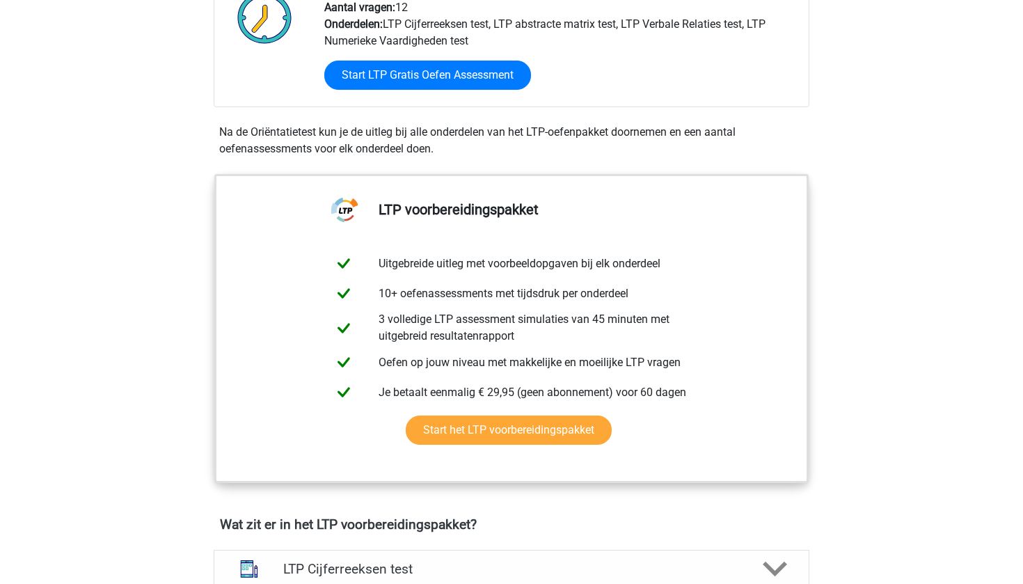
scroll to position [394, 0]
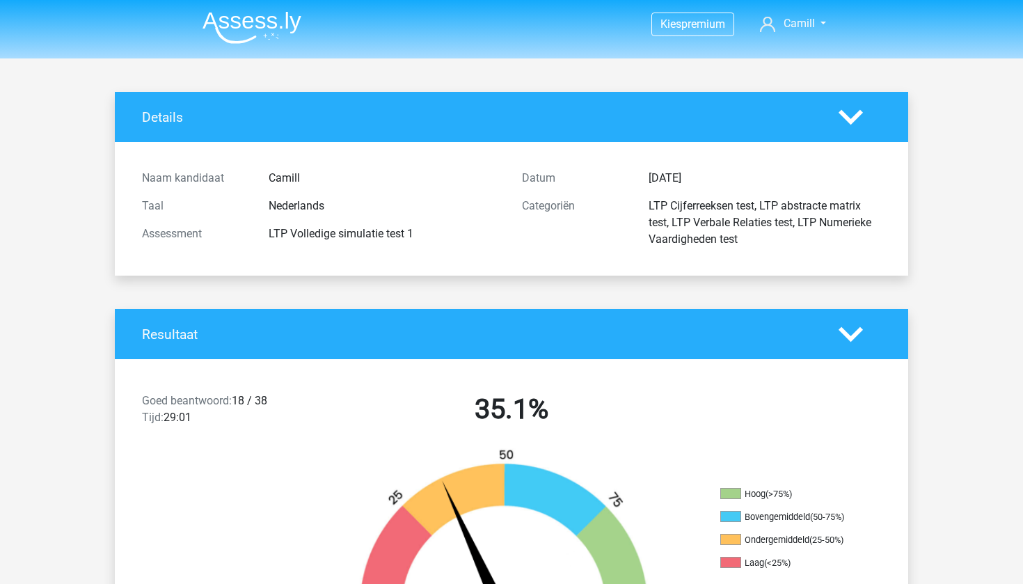
click at [255, 22] on img at bounding box center [251, 27] width 99 height 33
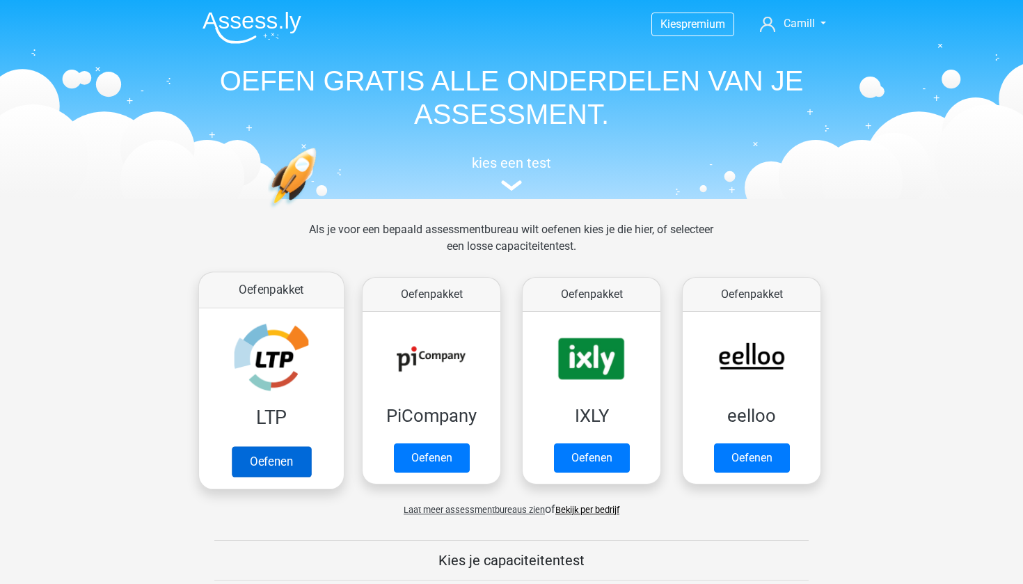
click at [276, 465] on link "Oefenen" at bounding box center [271, 461] width 79 height 31
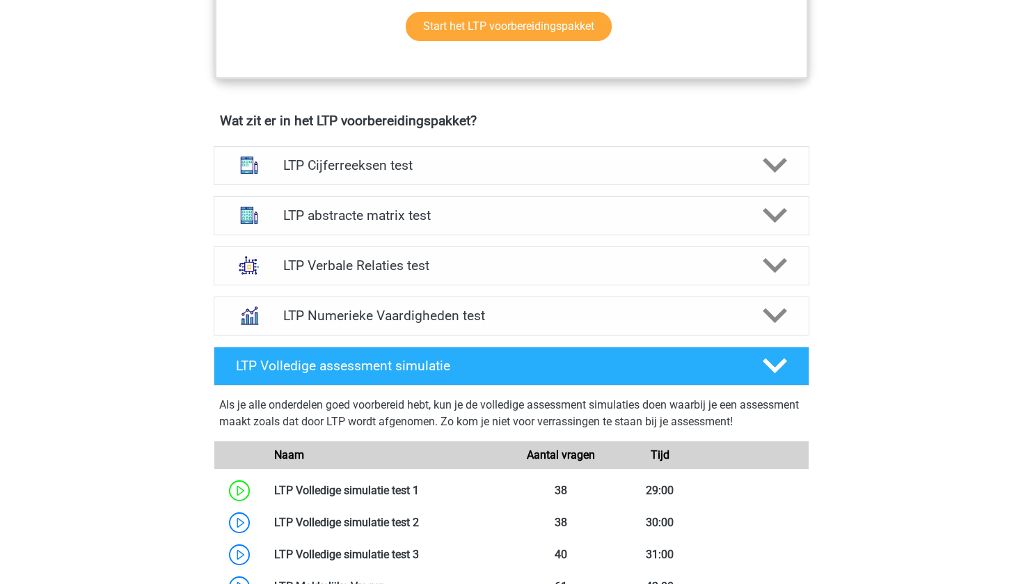
scroll to position [806, 0]
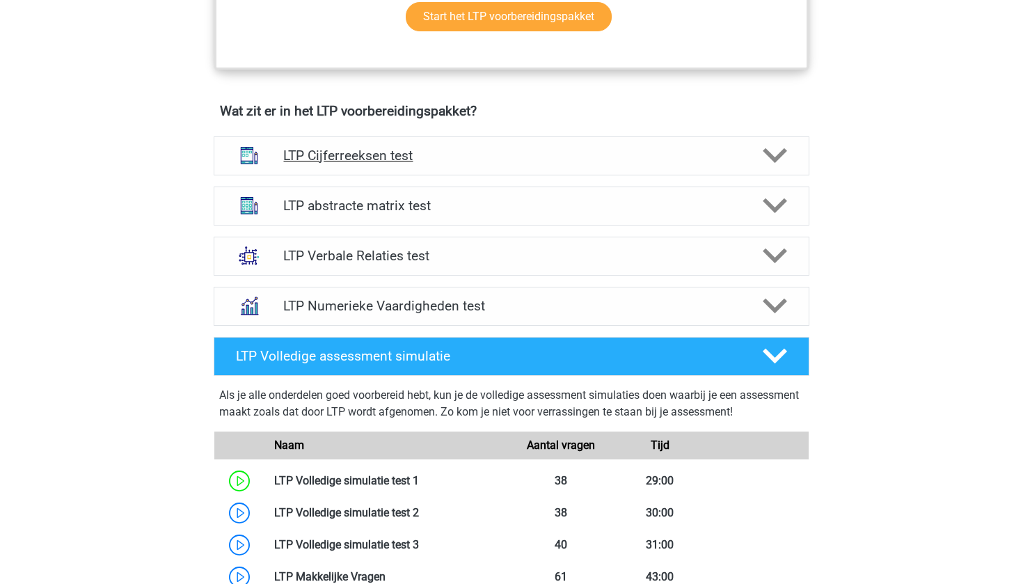
click at [461, 169] on div "LTP Cijferreeksen test" at bounding box center [512, 155] width 596 height 39
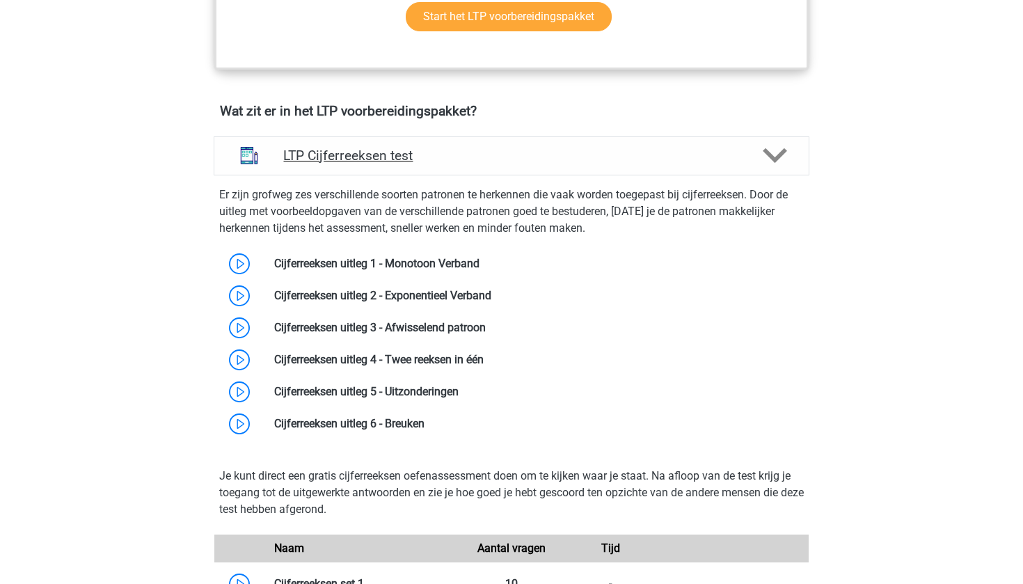
click at [461, 169] on div "LTP Cijferreeksen test" at bounding box center [512, 155] width 596 height 39
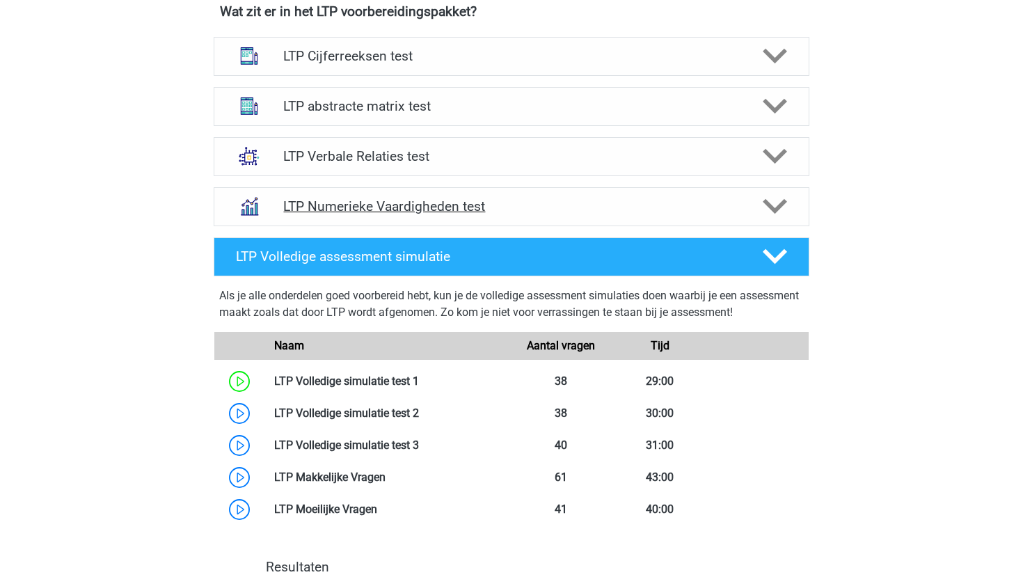
scroll to position [908, 0]
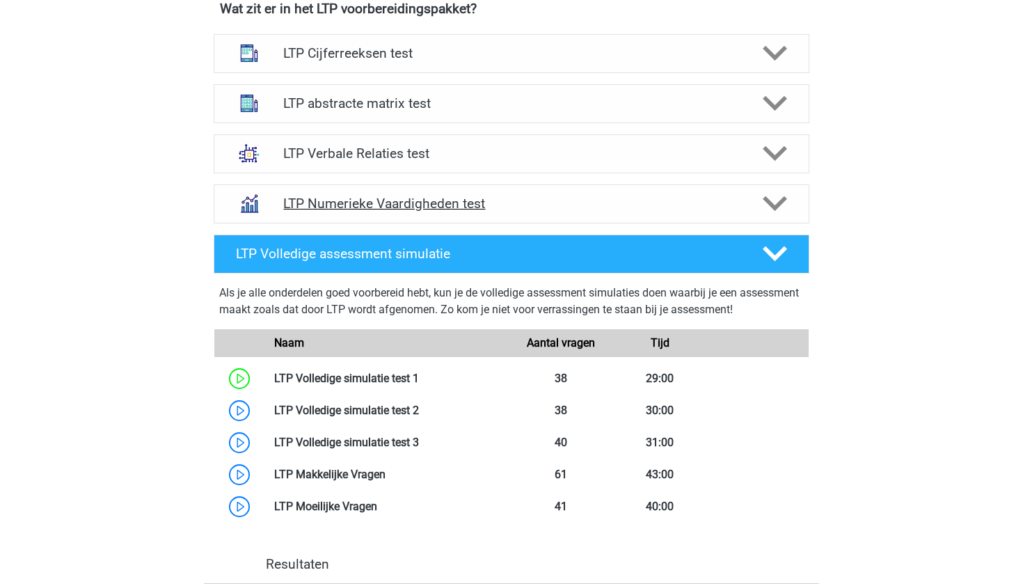
click at [566, 214] on div "LTP Numerieke Vaardigheden test" at bounding box center [512, 203] width 596 height 39
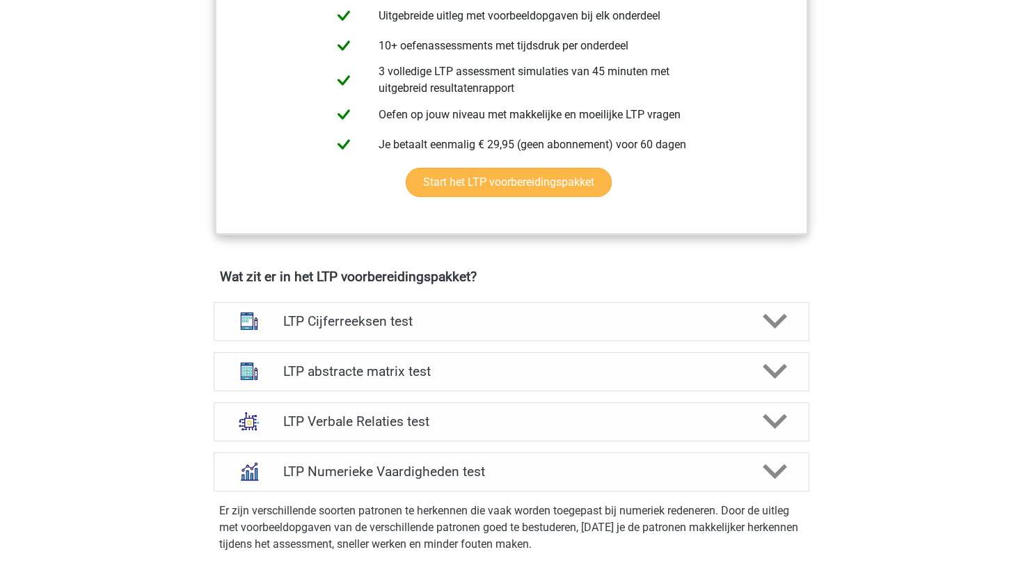
scroll to position [639, 0]
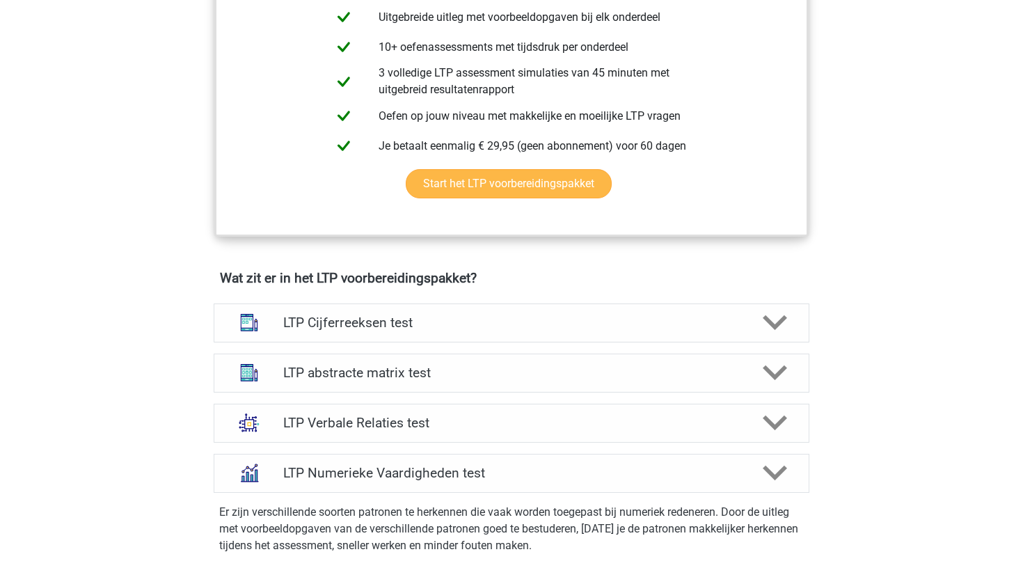
click at [518, 190] on link "Start het LTP voorbereidingspakket" at bounding box center [509, 183] width 206 height 29
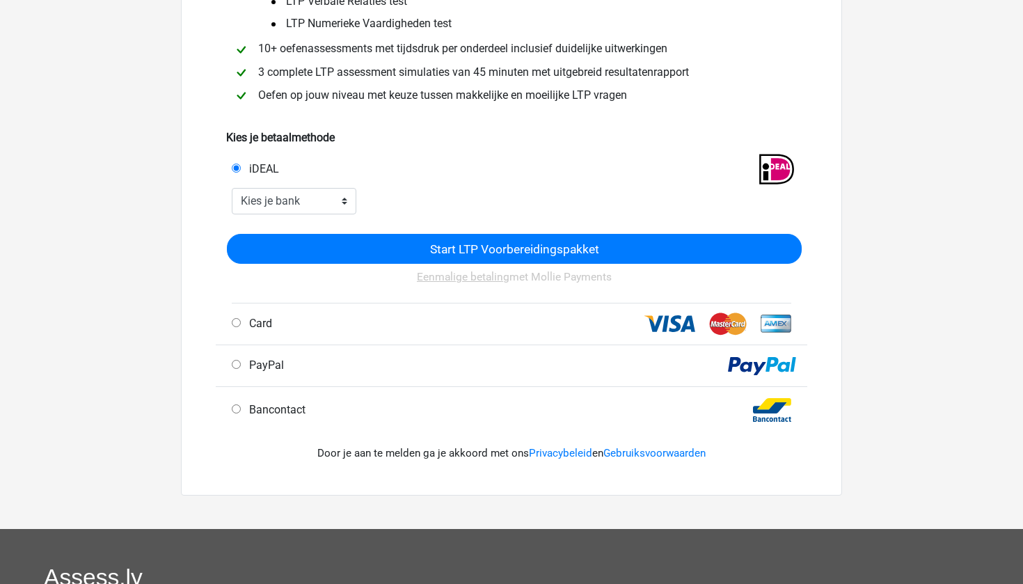
scroll to position [219, 0]
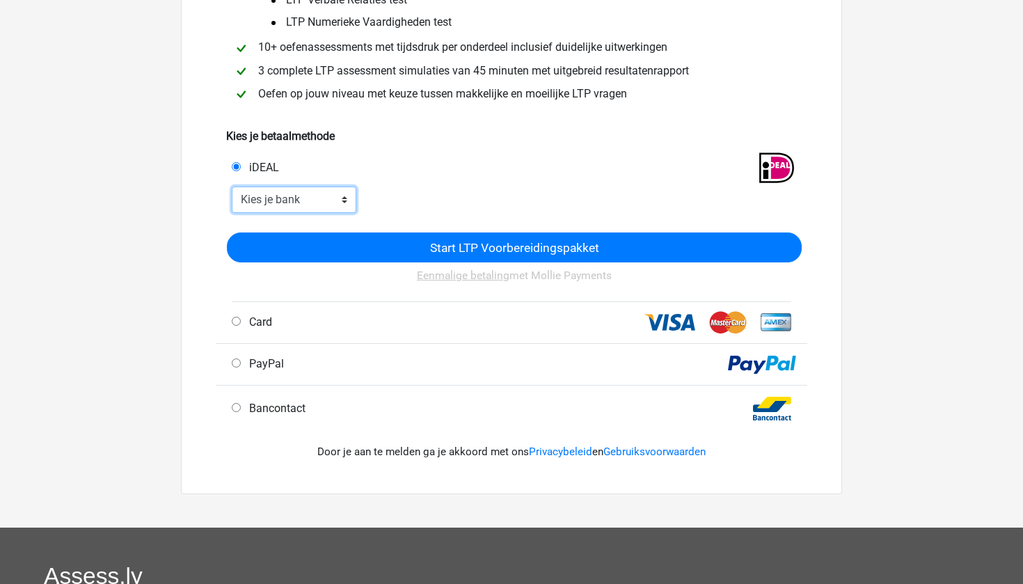
select select "ideal_RBRBNL21"
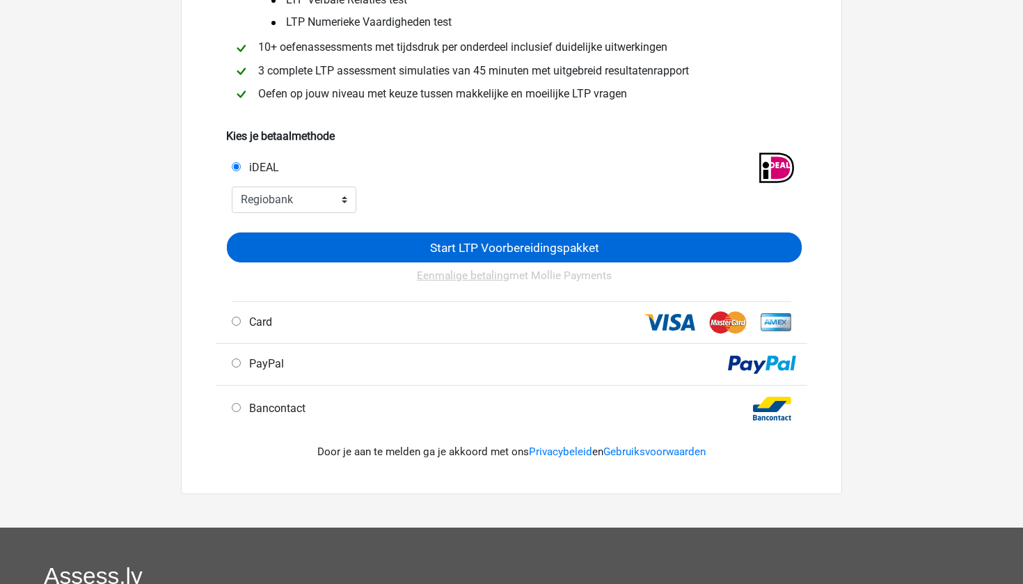
click at [387, 238] on input "Start LTP Voorbereidingspakket" at bounding box center [514, 247] width 575 height 30
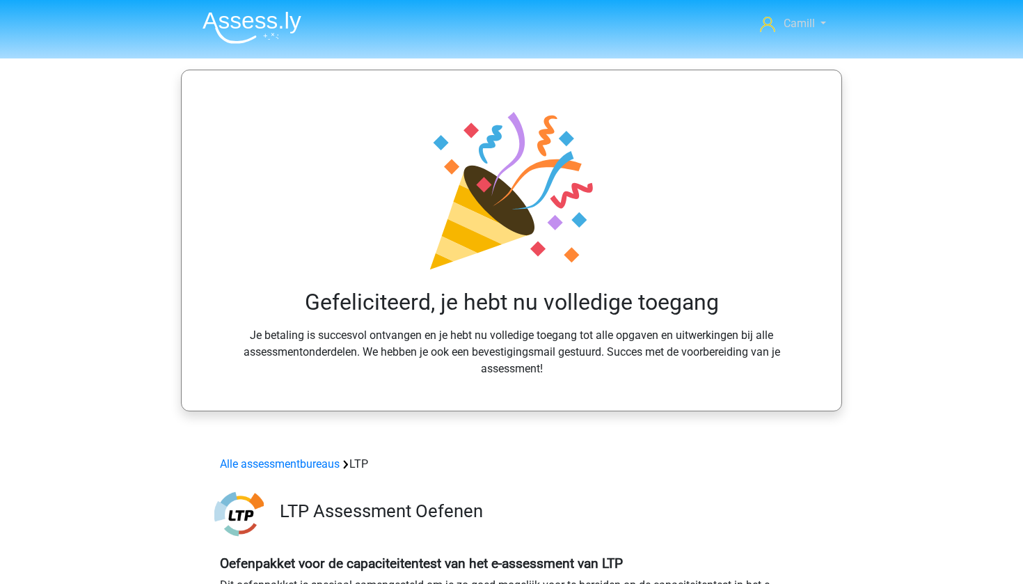
click at [804, 31] on link "Camill" at bounding box center [792, 23] width 77 height 17
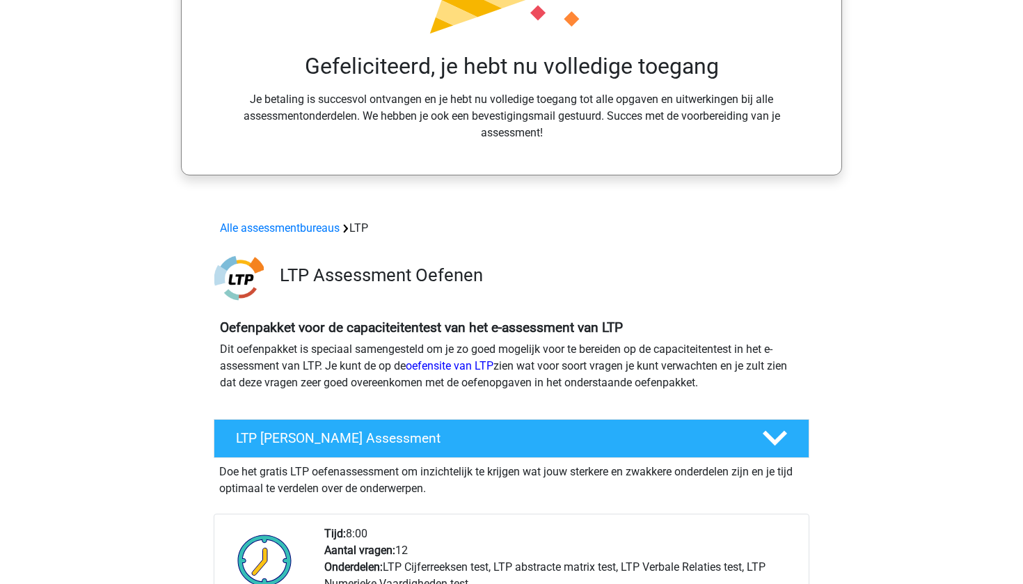
scroll to position [263, 0]
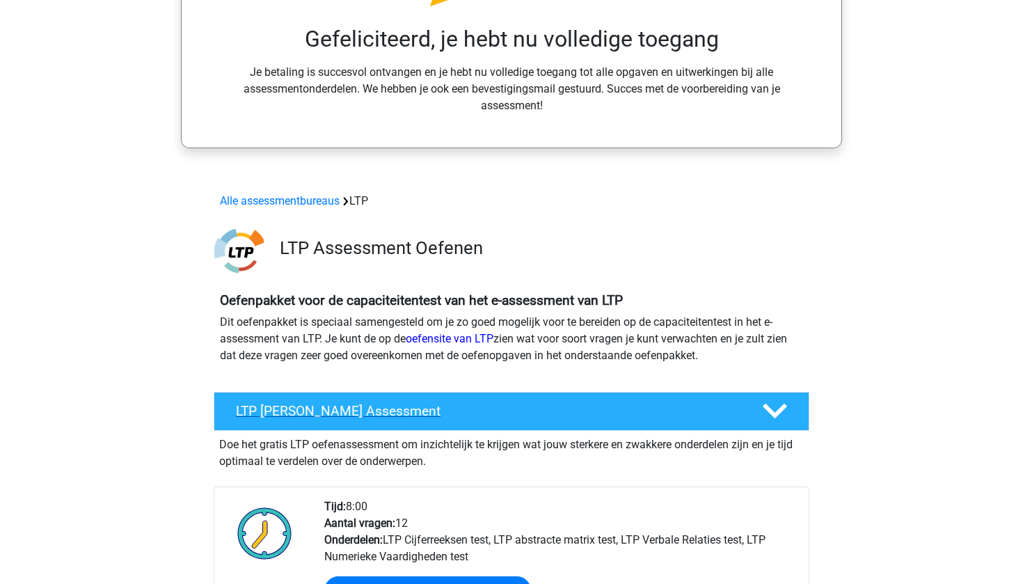
click at [420, 414] on h4 "LTP Gratis Oefen Assessment" at bounding box center [488, 411] width 504 height 16
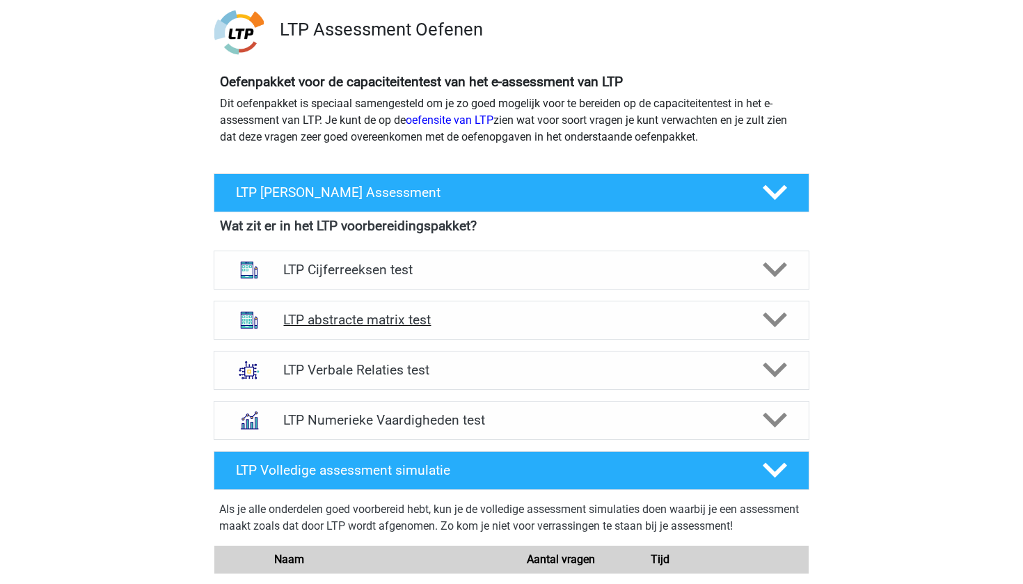
scroll to position [484, 0]
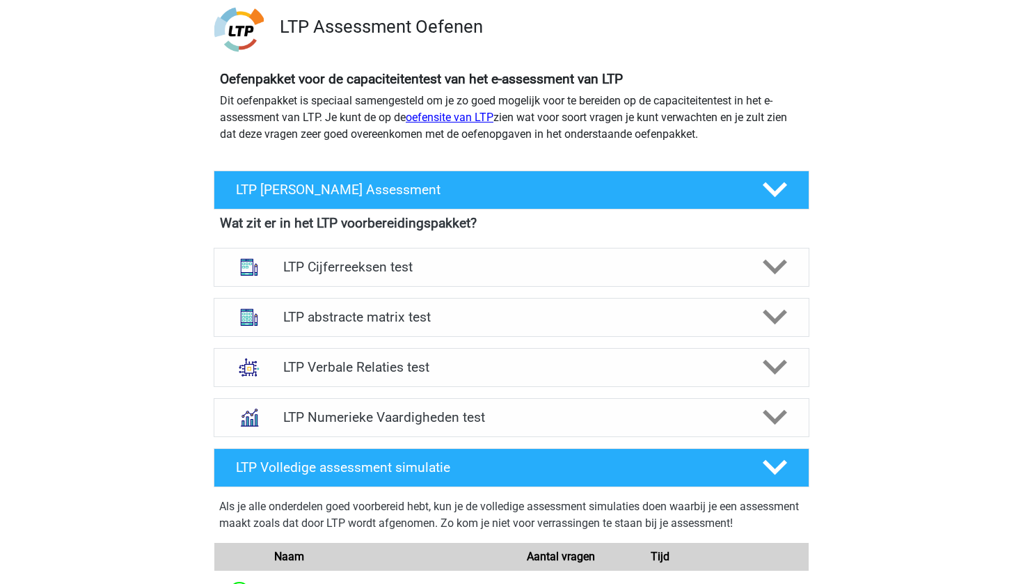
click at [472, 120] on link "oefensite van LTP" at bounding box center [450, 117] width 88 height 13
click at [470, 154] on div at bounding box center [511, 157] width 661 height 6
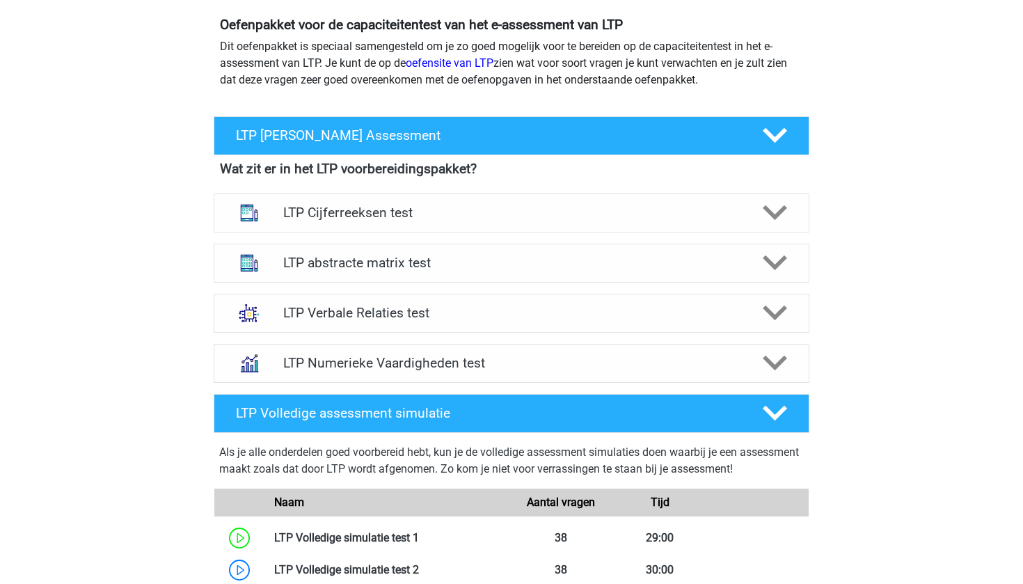
scroll to position [536, 0]
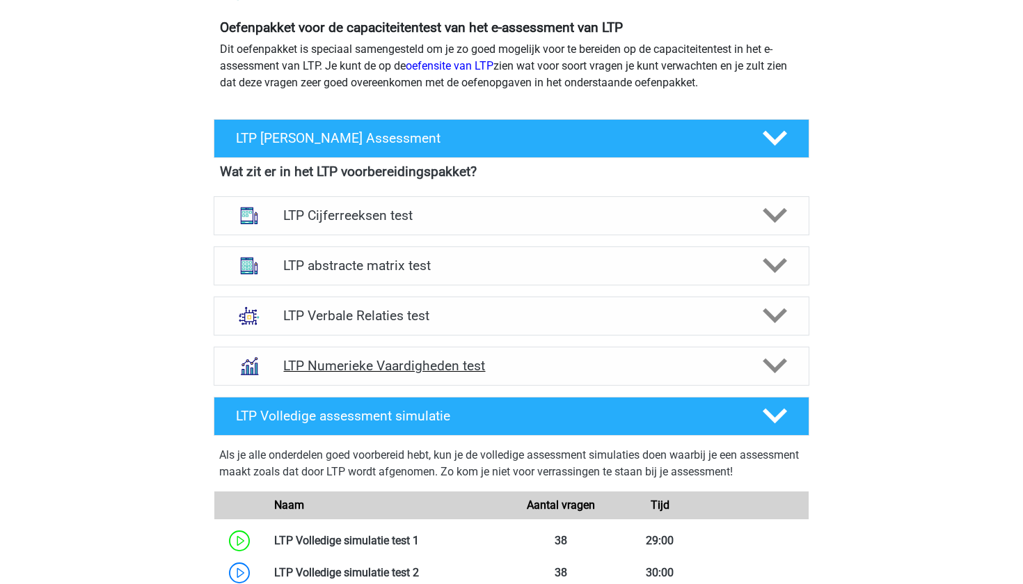
click at [360, 375] on div "LTP Numerieke Vaardigheden test" at bounding box center [512, 365] width 596 height 39
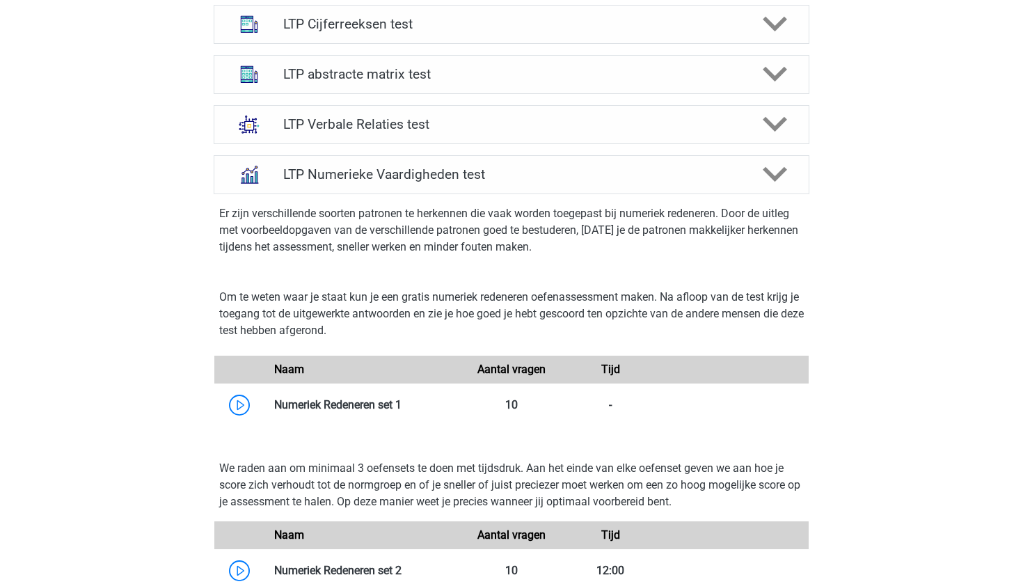
scroll to position [689, 0]
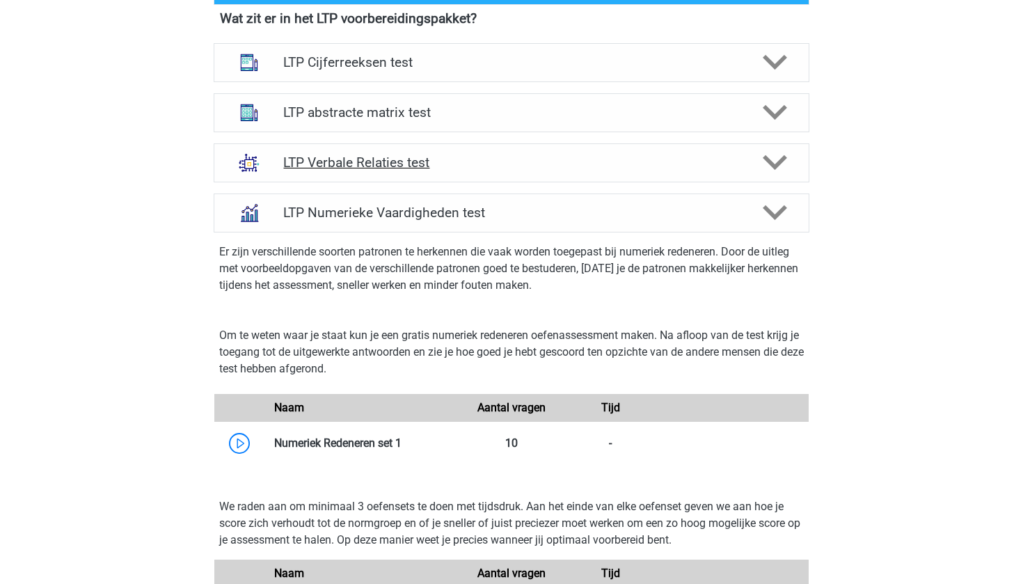
click at [433, 170] on h4 "LTP Verbale Relaties test" at bounding box center [511, 162] width 456 height 16
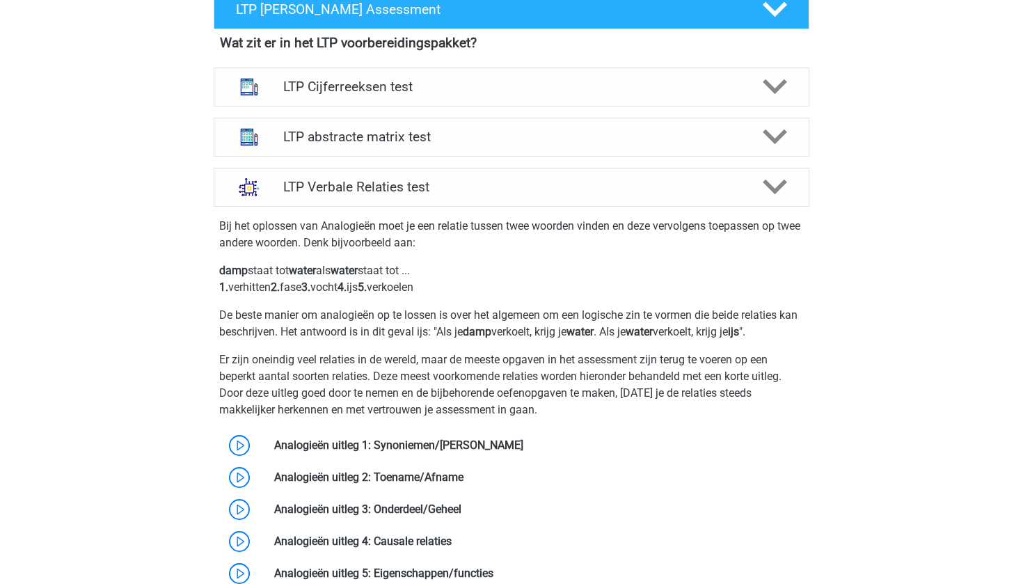
scroll to position [662, 0]
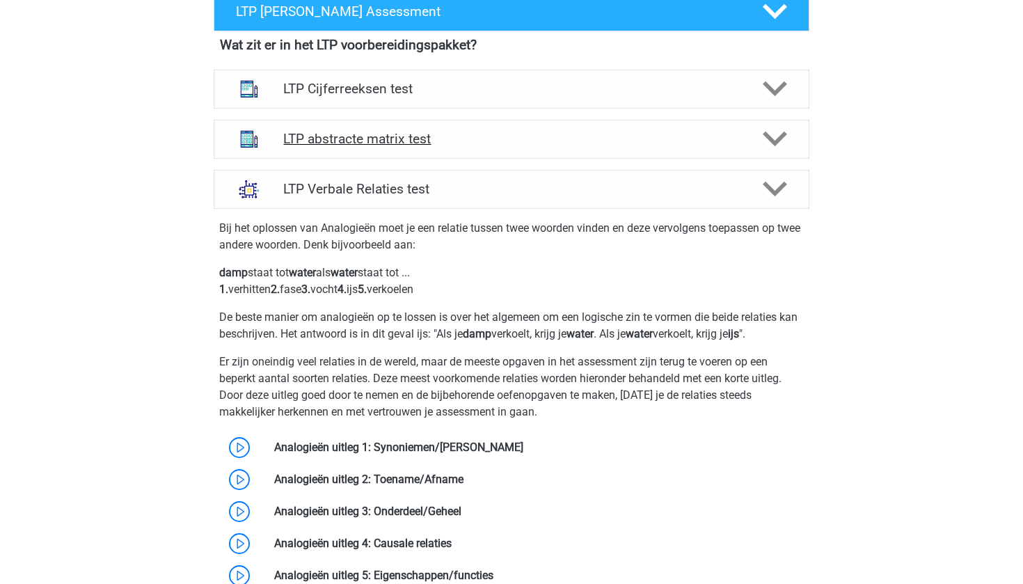
click at [476, 150] on div "LTP abstracte matrix test" at bounding box center [512, 139] width 596 height 39
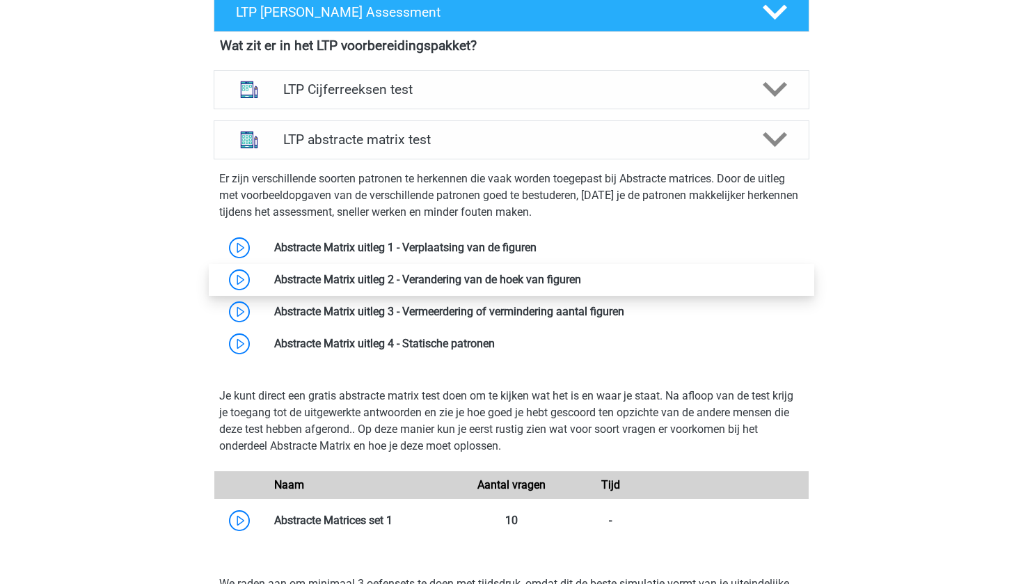
scroll to position [662, 0]
click at [473, 132] on h4 "LTP abstracte matrix test" at bounding box center [511, 139] width 456 height 16
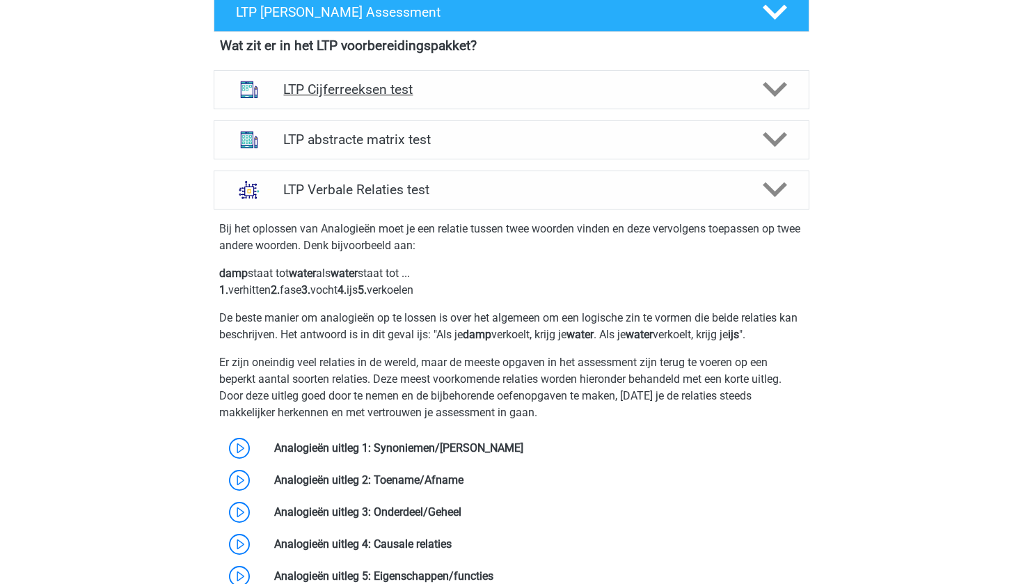
click at [482, 93] on h4 "LTP Cijferreeksen test" at bounding box center [511, 89] width 456 height 16
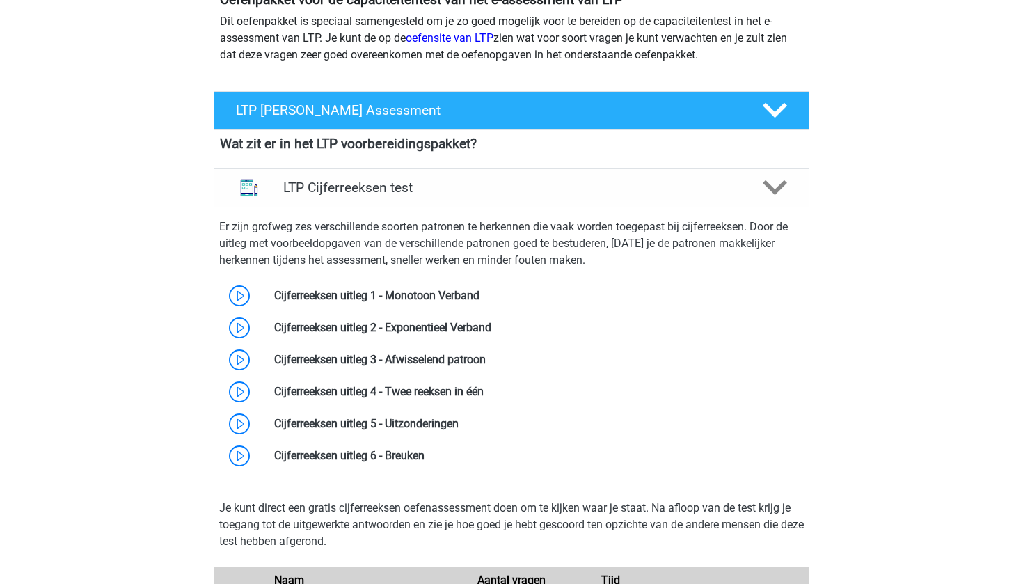
scroll to position [557, 0]
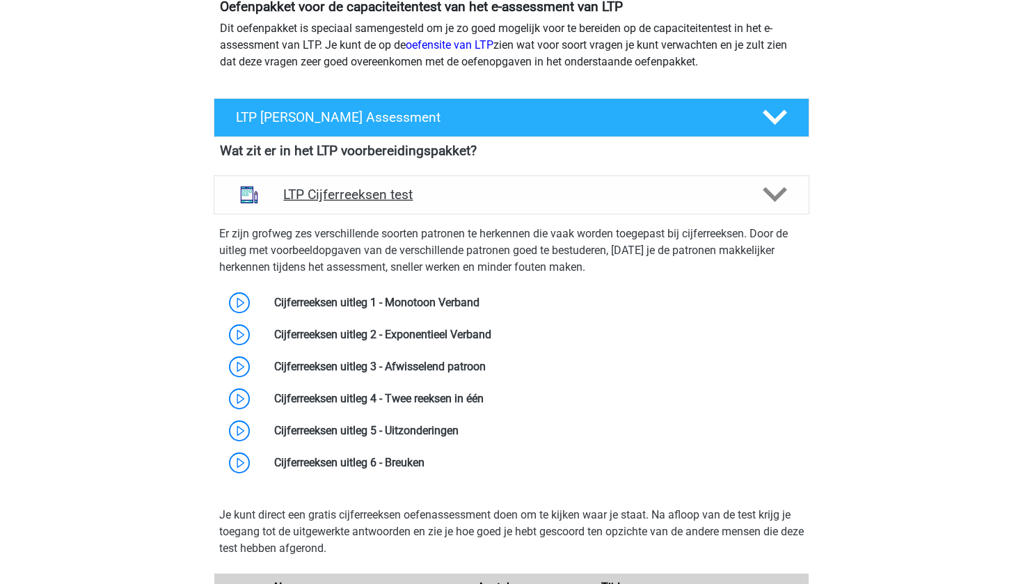
click at [451, 192] on h4 "LTP Cijferreeksen test" at bounding box center [511, 194] width 456 height 16
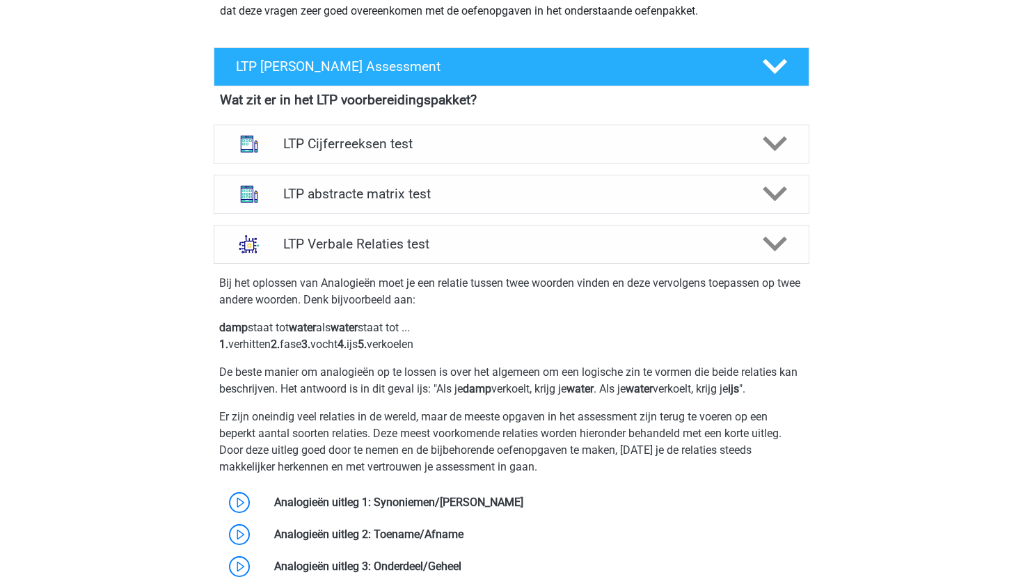
scroll to position [445, 0]
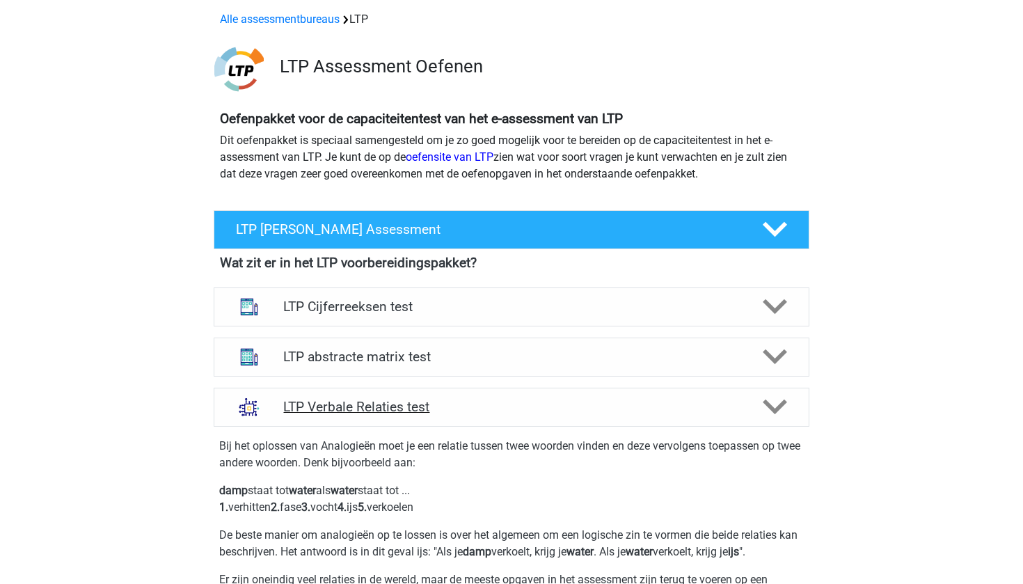
click at [371, 408] on h4 "LTP Verbale Relaties test" at bounding box center [511, 407] width 456 height 16
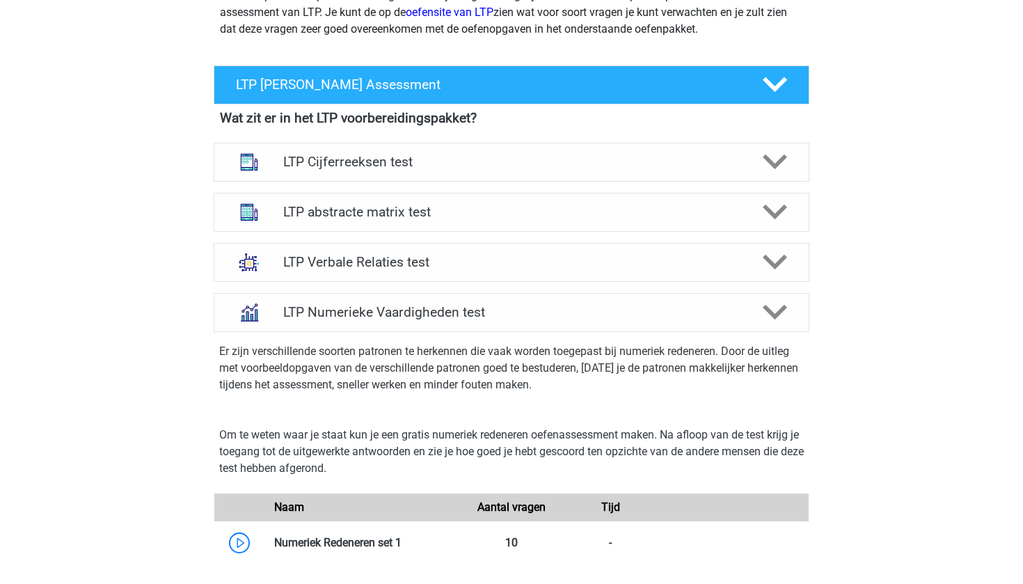
scroll to position [628, 0]
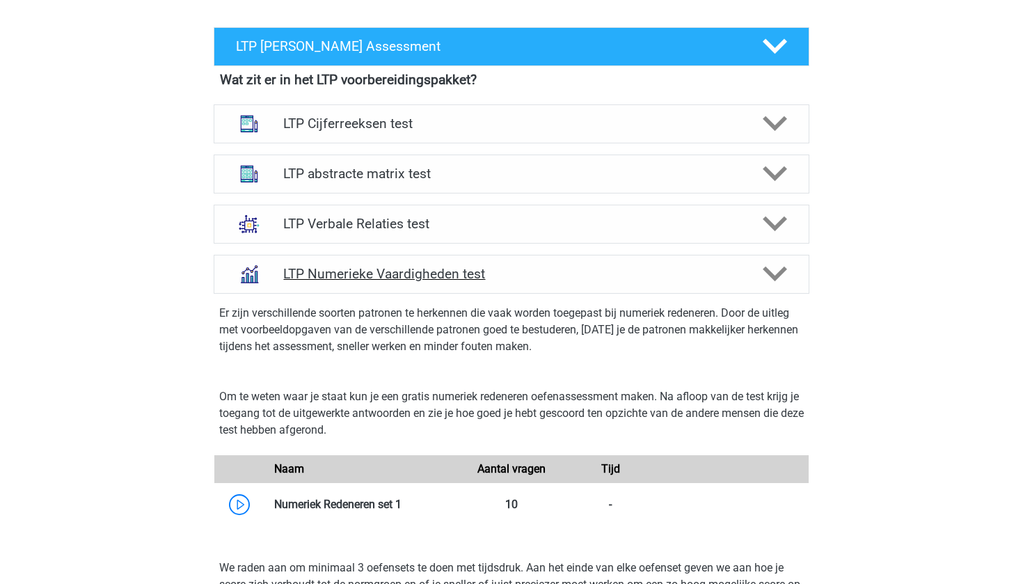
click at [420, 289] on div "LTP Numerieke Vaardigheden test" at bounding box center [512, 274] width 596 height 39
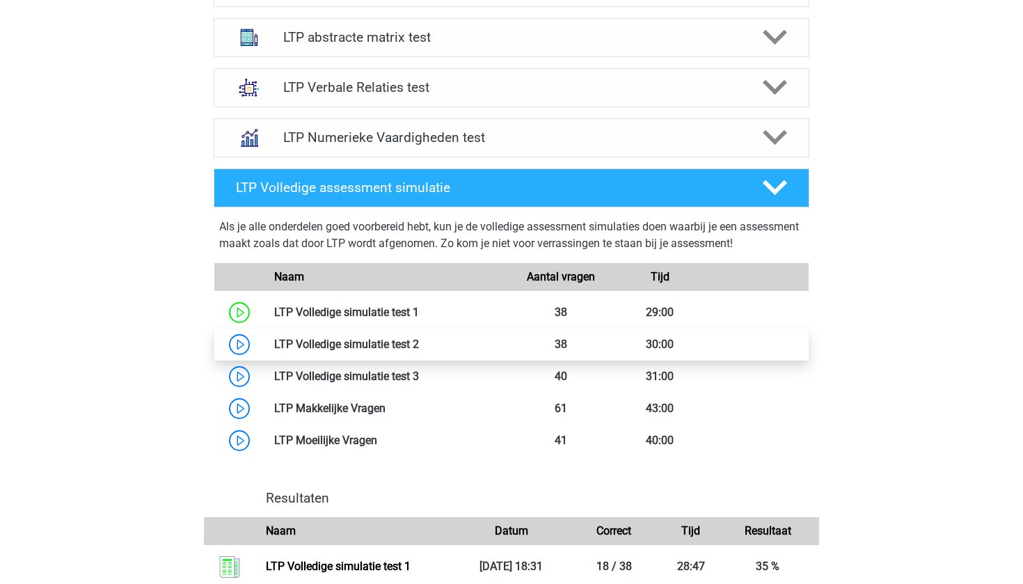
scroll to position [726, 0]
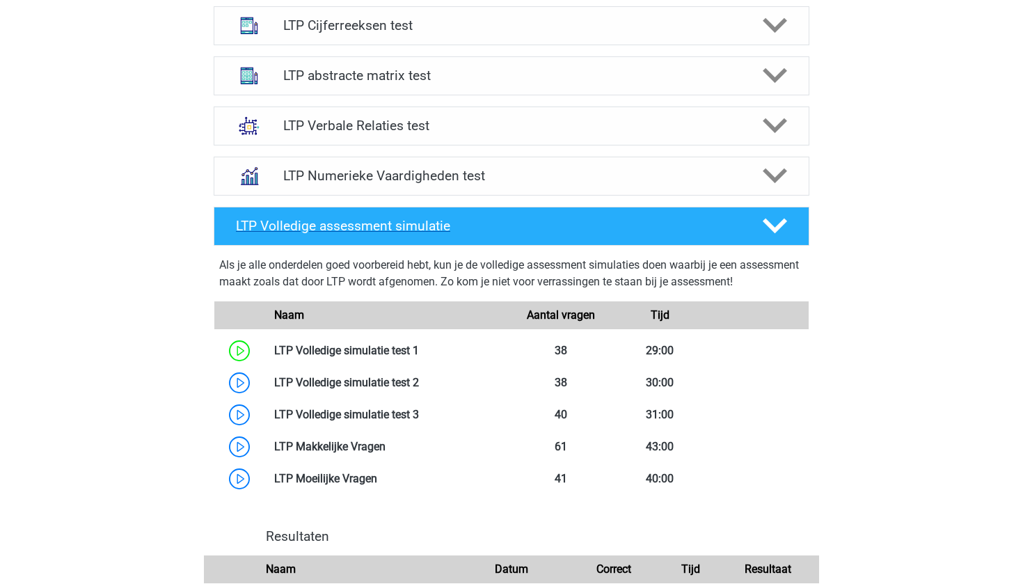
click at [426, 241] on div "LTP Volledige assessment simulatie" at bounding box center [512, 226] width 596 height 39
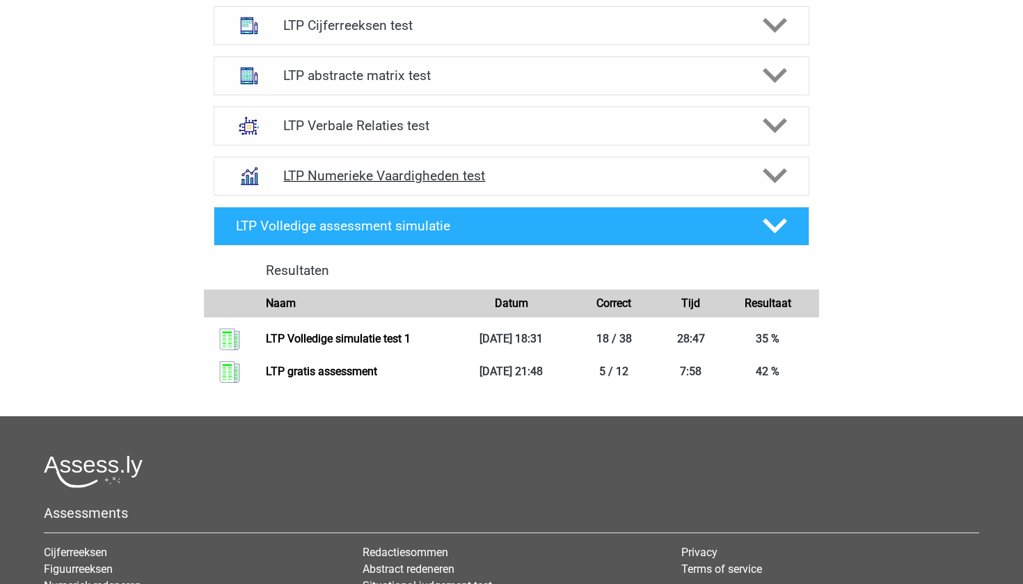
click at [442, 175] on h4 "LTP Numerieke Vaardigheden test" at bounding box center [511, 176] width 456 height 16
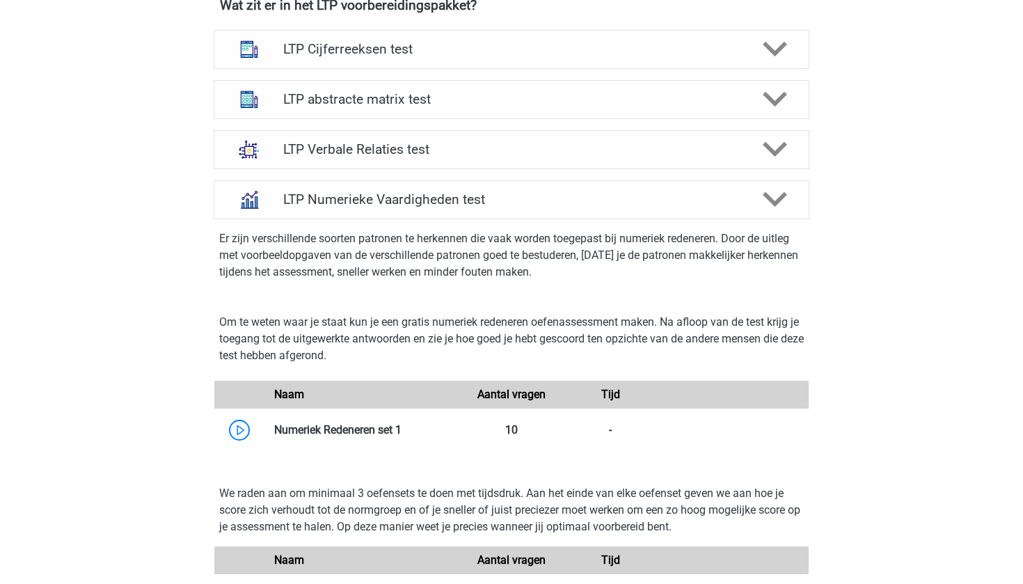
scroll to position [702, 0]
click at [417, 209] on div "LTP Numerieke Vaardigheden test" at bounding box center [512, 199] width 596 height 39
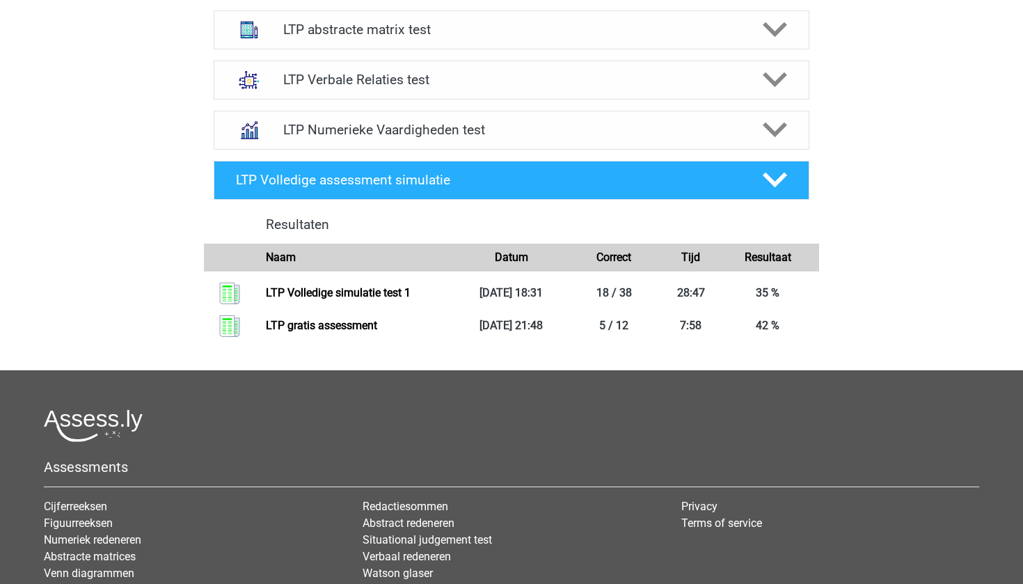
scroll to position [774, 0]
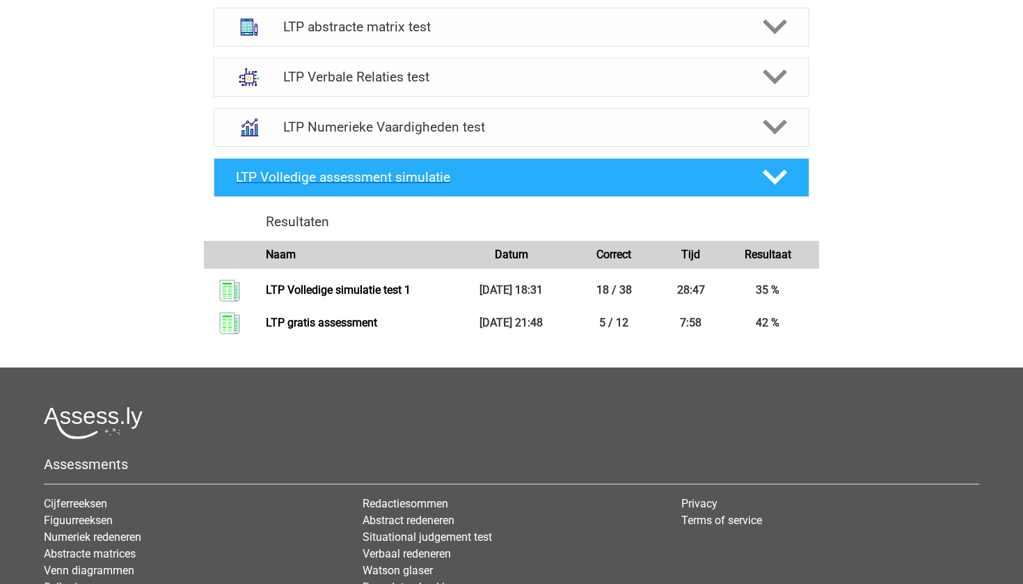
click at [431, 180] on h4 "LTP Volledige assessment simulatie" at bounding box center [488, 177] width 504 height 16
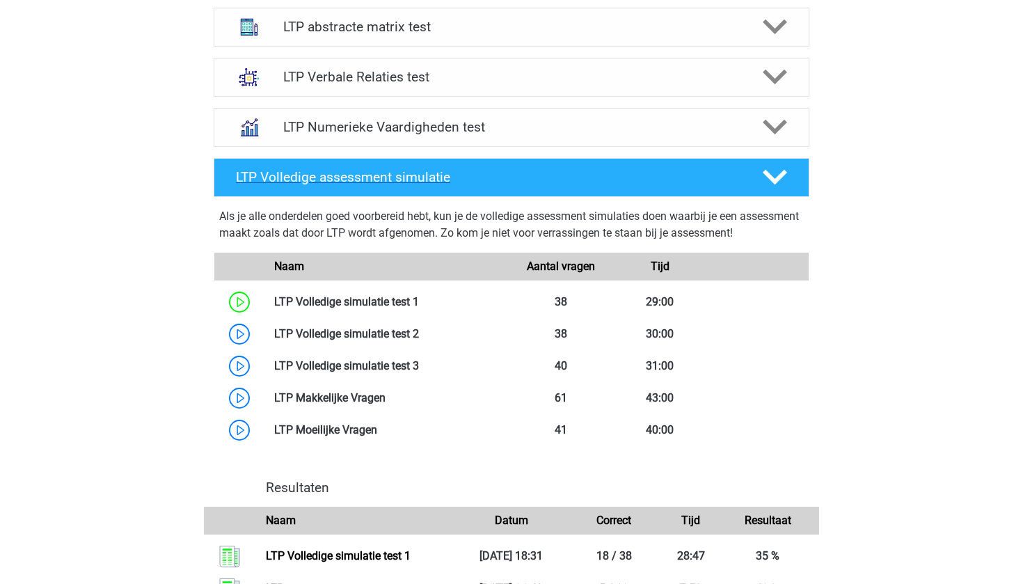
click at [394, 189] on div "LTP Volledige assessment simulatie" at bounding box center [512, 177] width 596 height 39
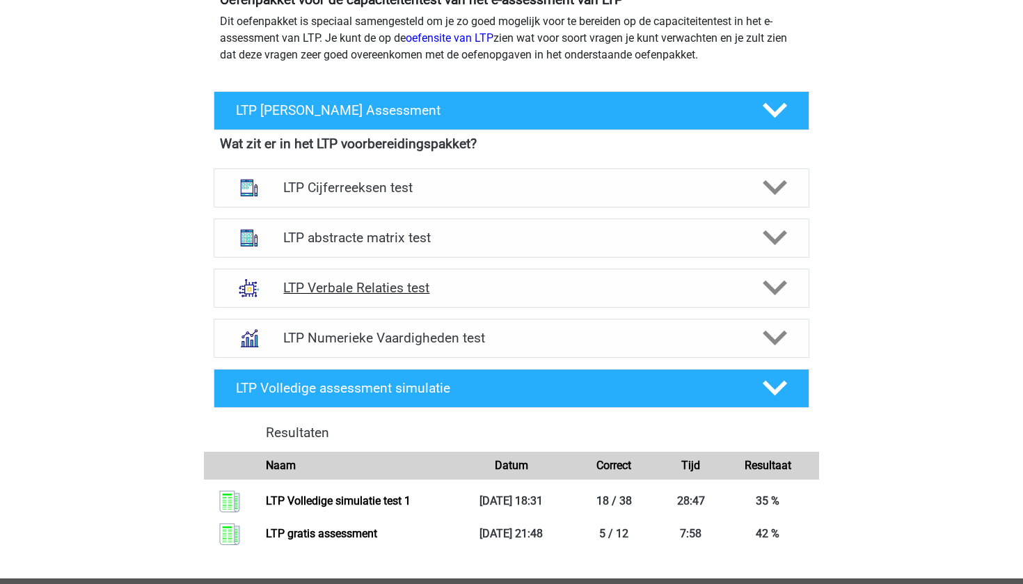
scroll to position [551, 0]
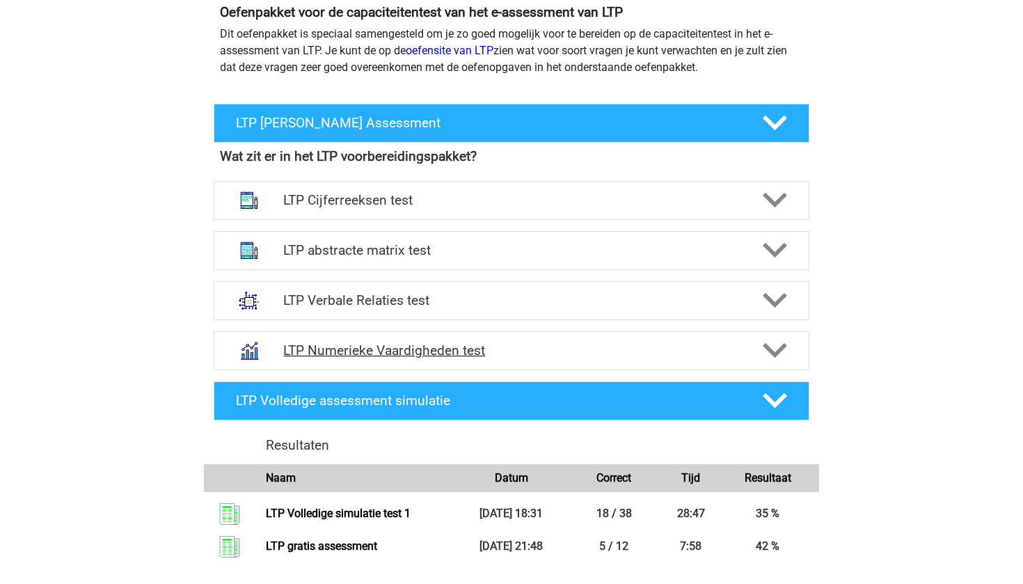
click at [399, 345] on h4 "LTP Numerieke Vaardigheden test" at bounding box center [511, 350] width 456 height 16
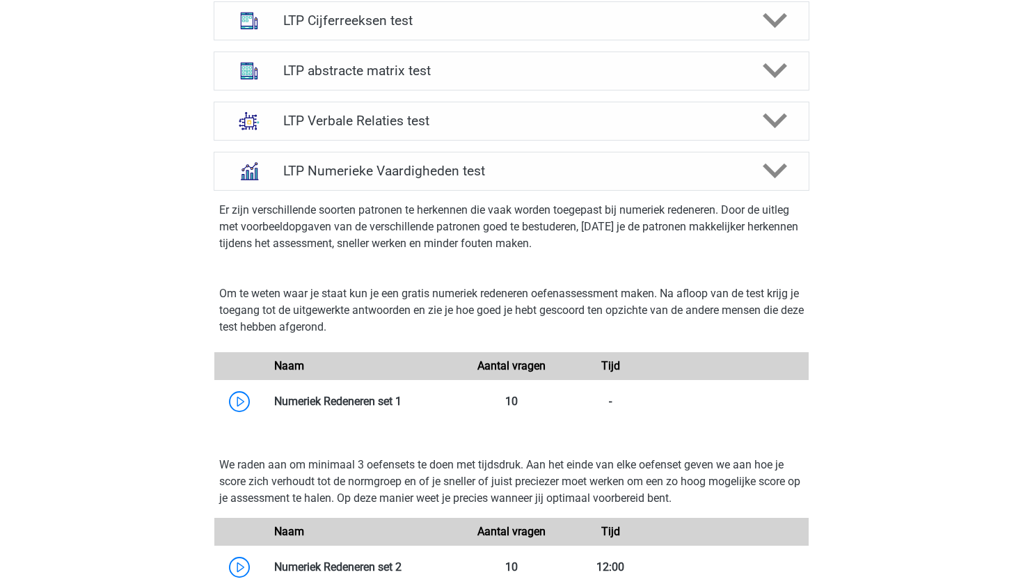
scroll to position [735, 0]
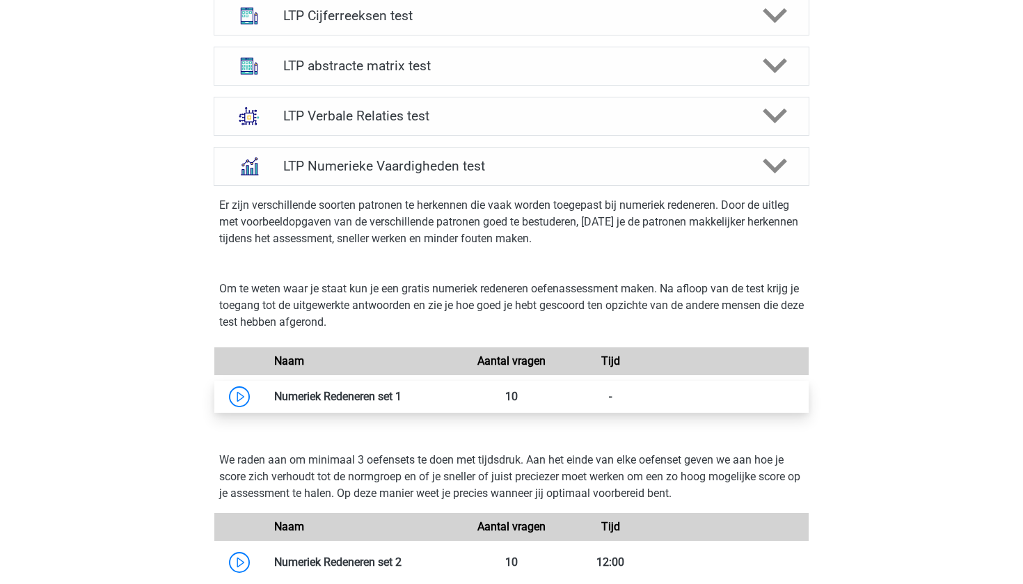
click at [401, 394] on link at bounding box center [401, 396] width 0 height 13
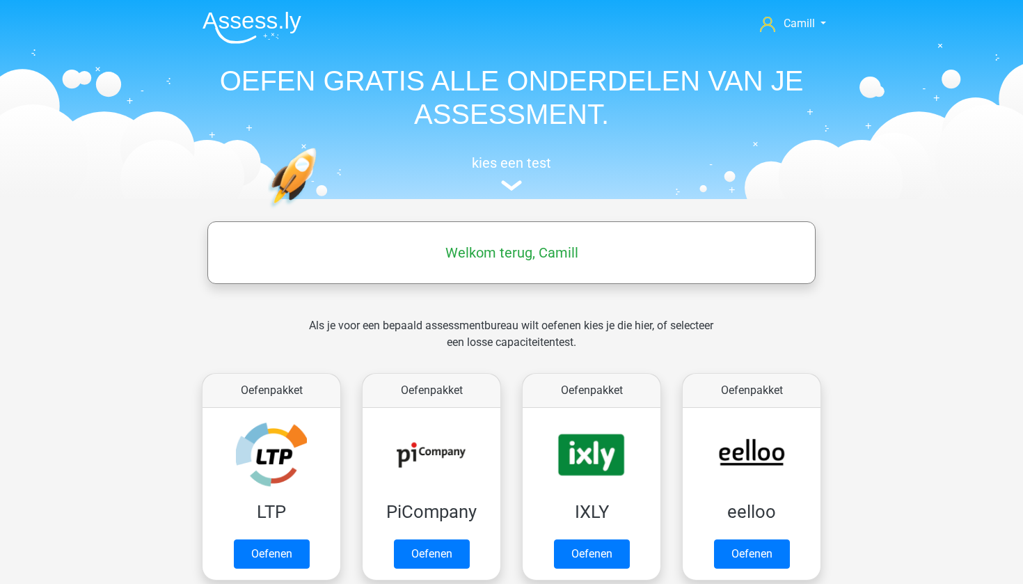
click at [509, 252] on h5 "Welkom terug, Camill" at bounding box center [511, 252] width 594 height 17
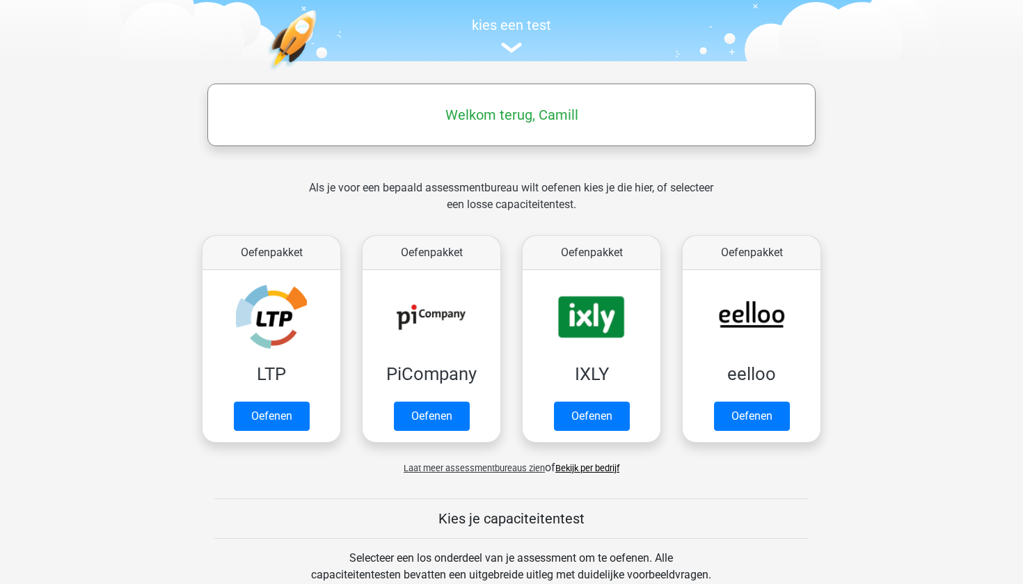
scroll to position [139, 0]
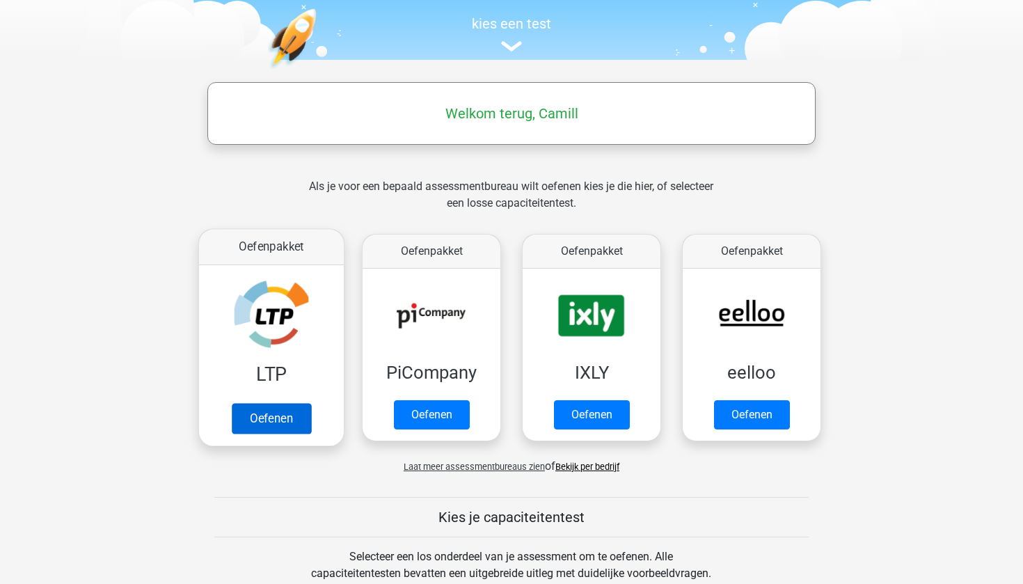
click at [289, 416] on link "Oefenen" at bounding box center [271, 418] width 79 height 31
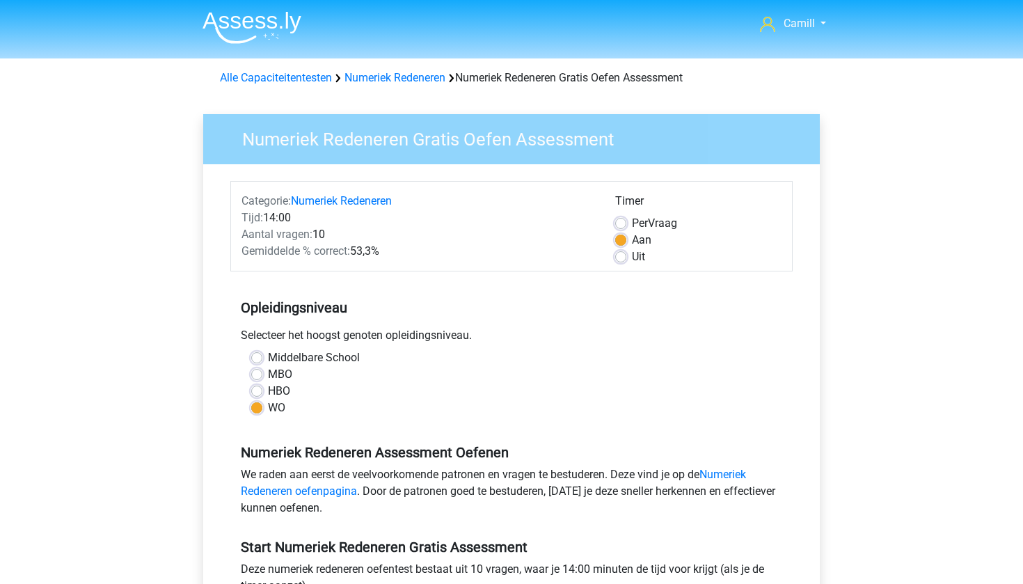
click at [277, 408] on label "WO" at bounding box center [276, 407] width 17 height 17
click at [262, 408] on input "WO" at bounding box center [256, 406] width 11 height 14
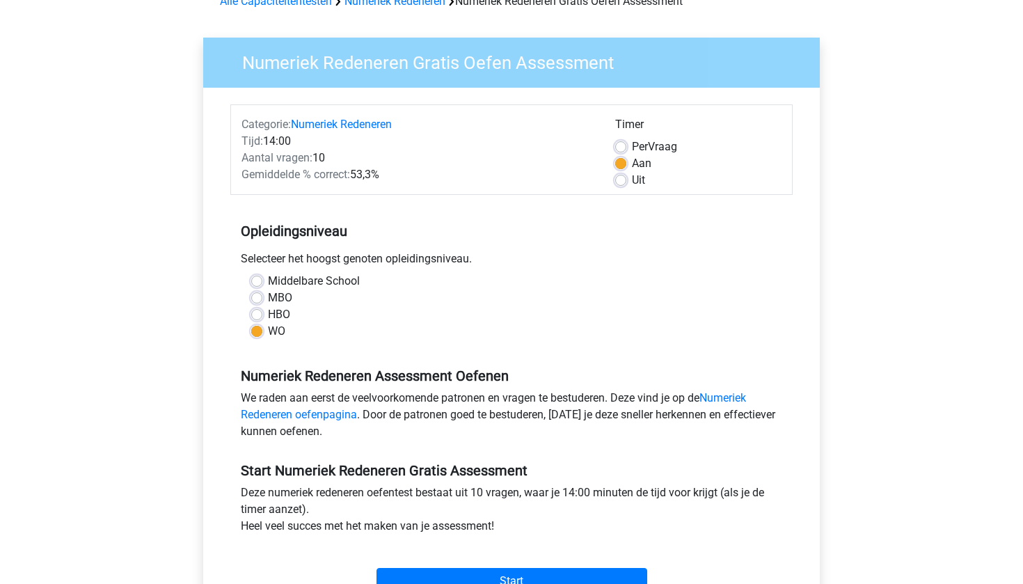
scroll to position [120, 0]
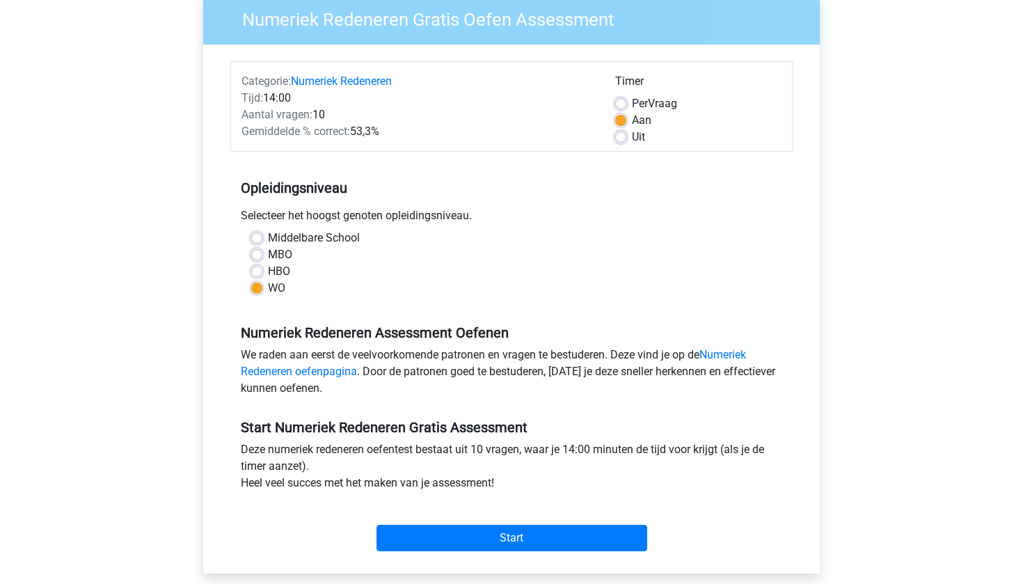
click at [731, 296] on div "WO" at bounding box center [511, 288] width 520 height 17
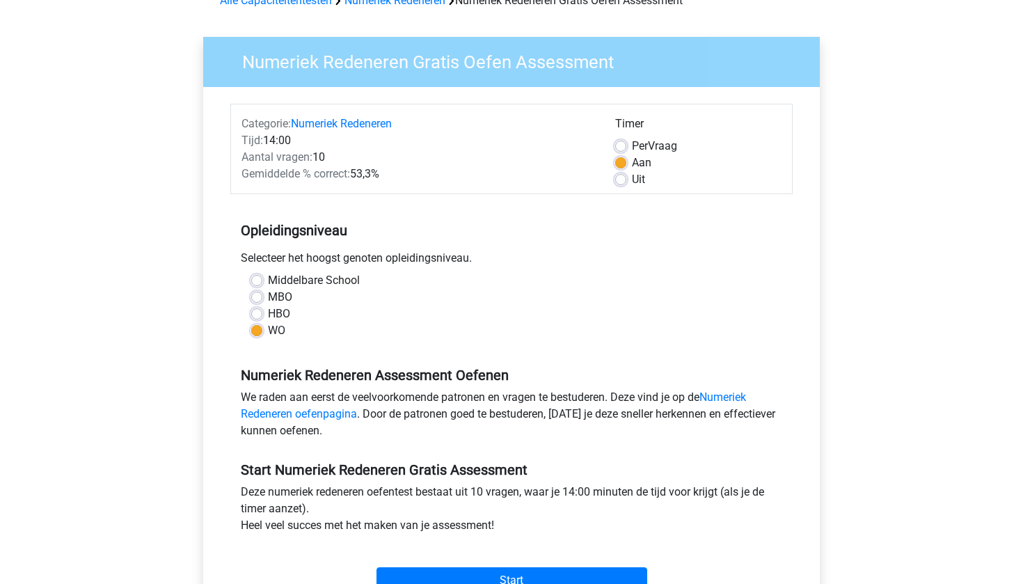
scroll to position [74, 0]
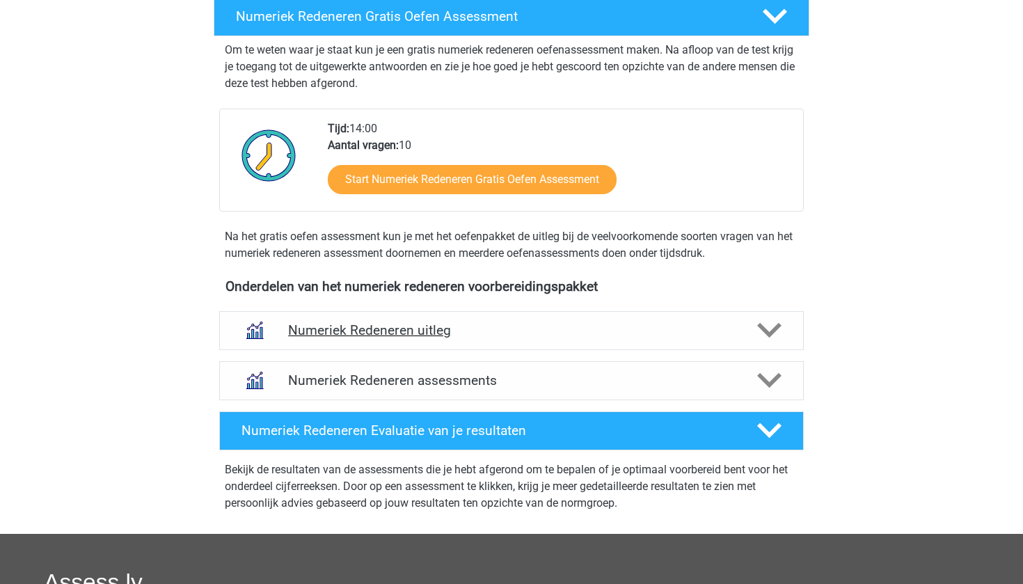
scroll to position [283, 0]
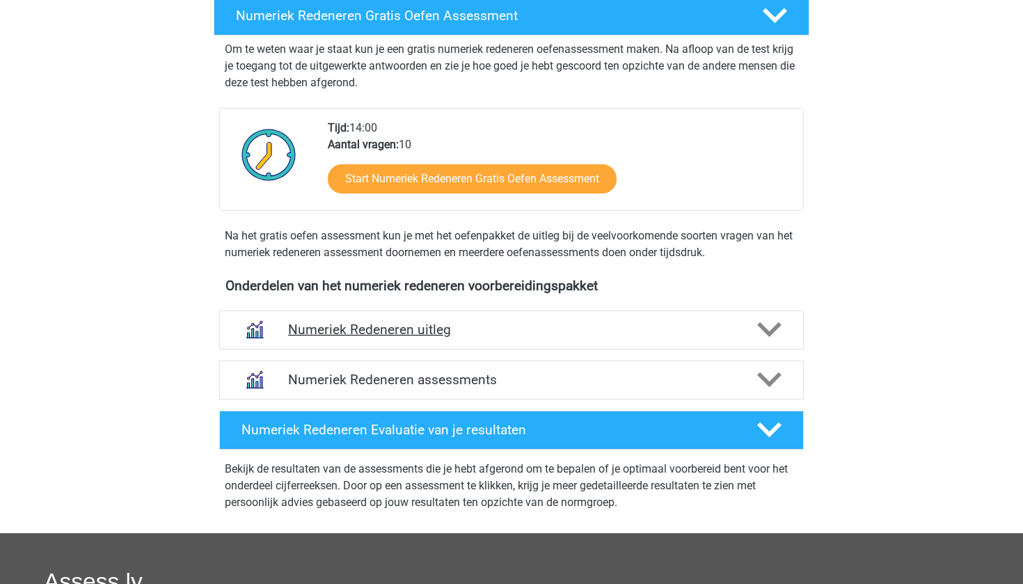
click at [436, 344] on div "Numeriek Redeneren uitleg" at bounding box center [511, 329] width 584 height 39
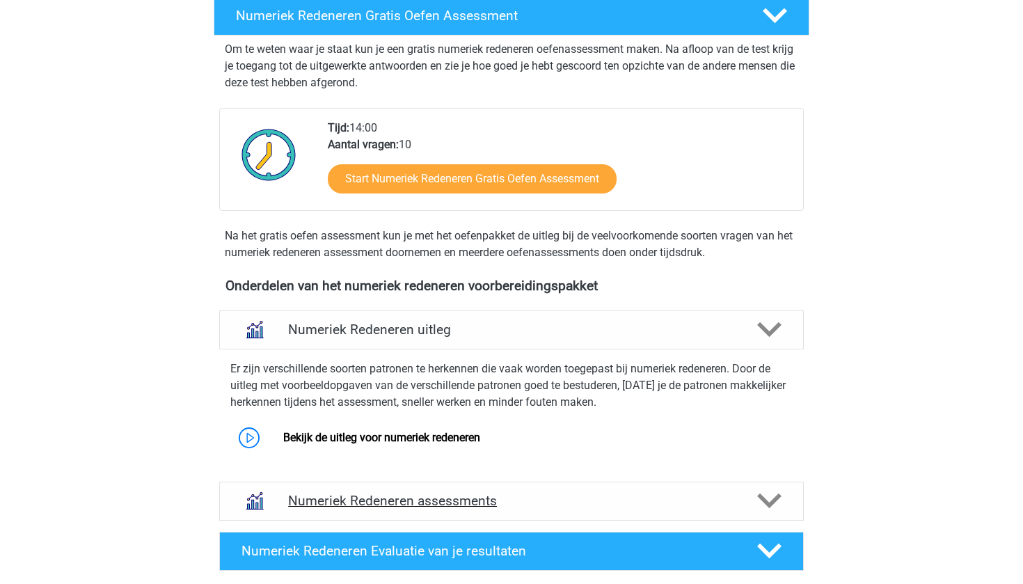
click at [353, 488] on div "Numeriek Redeneren assessments" at bounding box center [511, 500] width 584 height 39
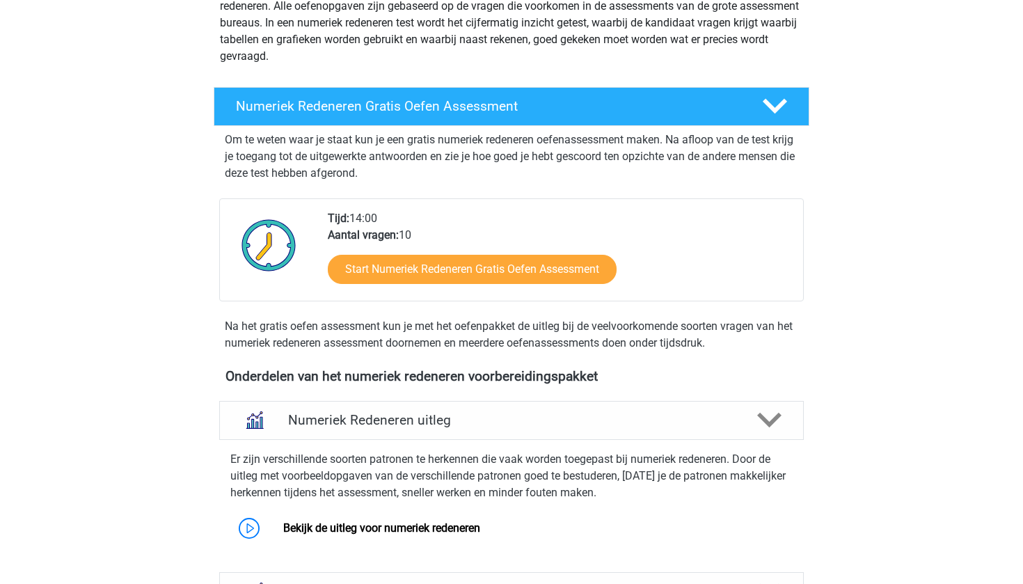
scroll to position [262, 0]
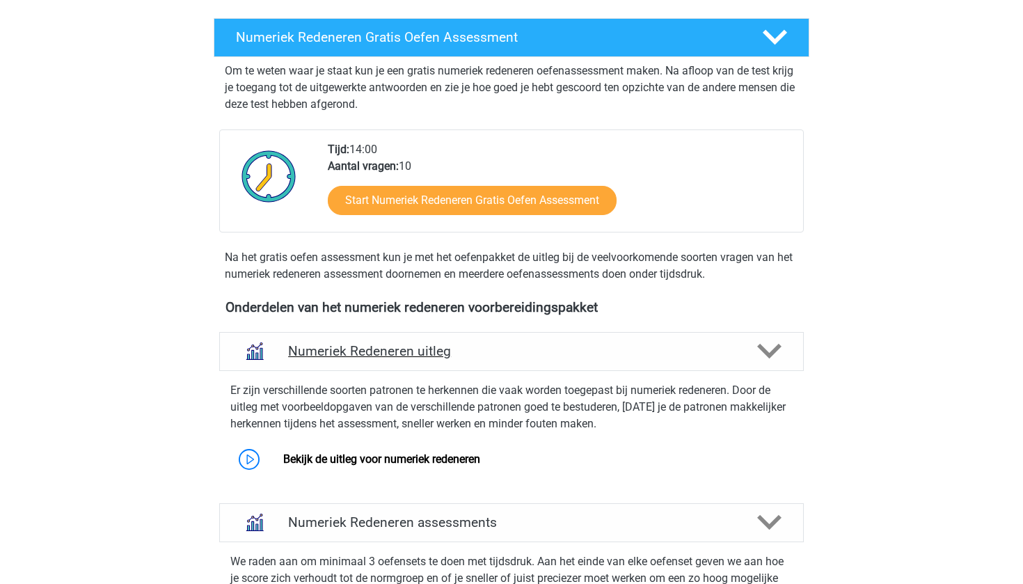
click at [485, 341] on div "Numeriek Redeneren uitleg" at bounding box center [511, 351] width 584 height 39
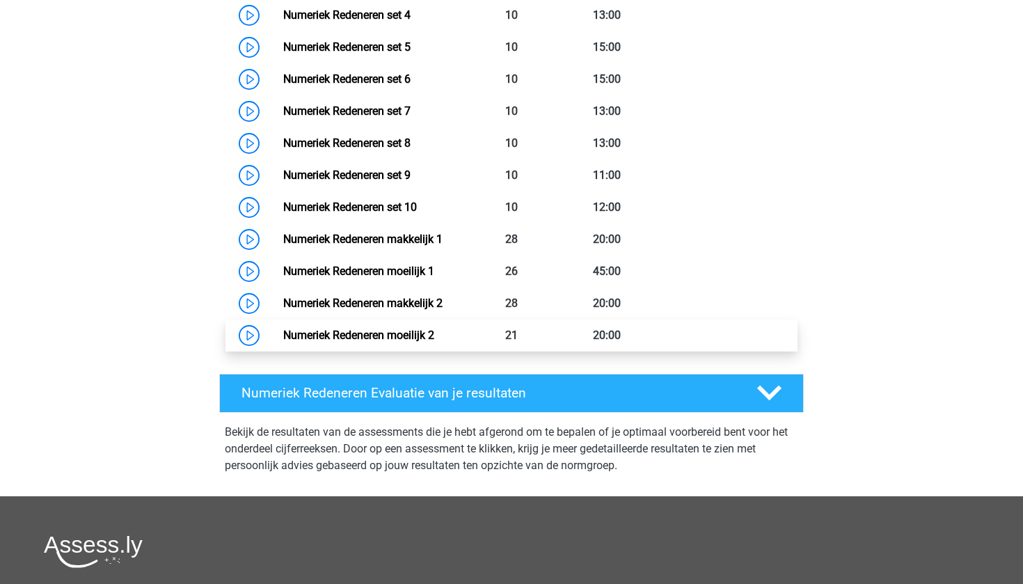
scroll to position [871, 0]
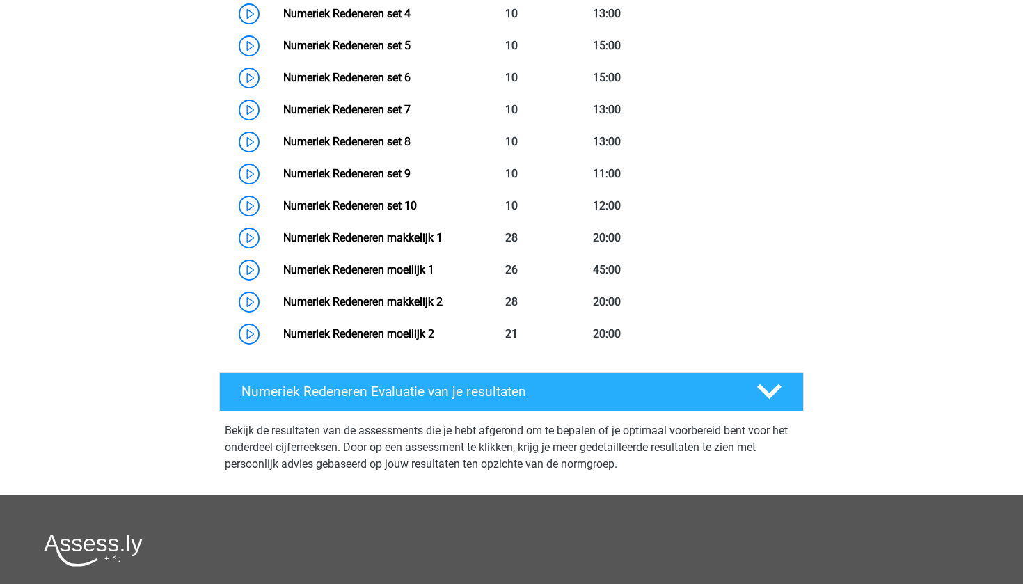
click at [440, 399] on h4 "Numeriek Redeneren Evaluatie van je resultaten" at bounding box center [487, 391] width 493 height 16
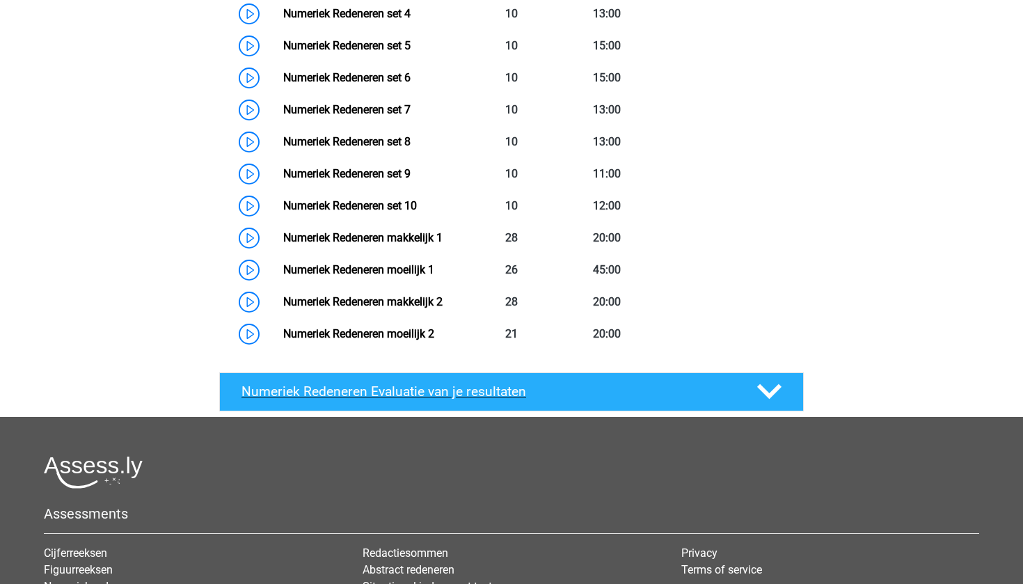
click at [440, 399] on h4 "Numeriek Redeneren Evaluatie van je resultaten" at bounding box center [487, 391] width 493 height 16
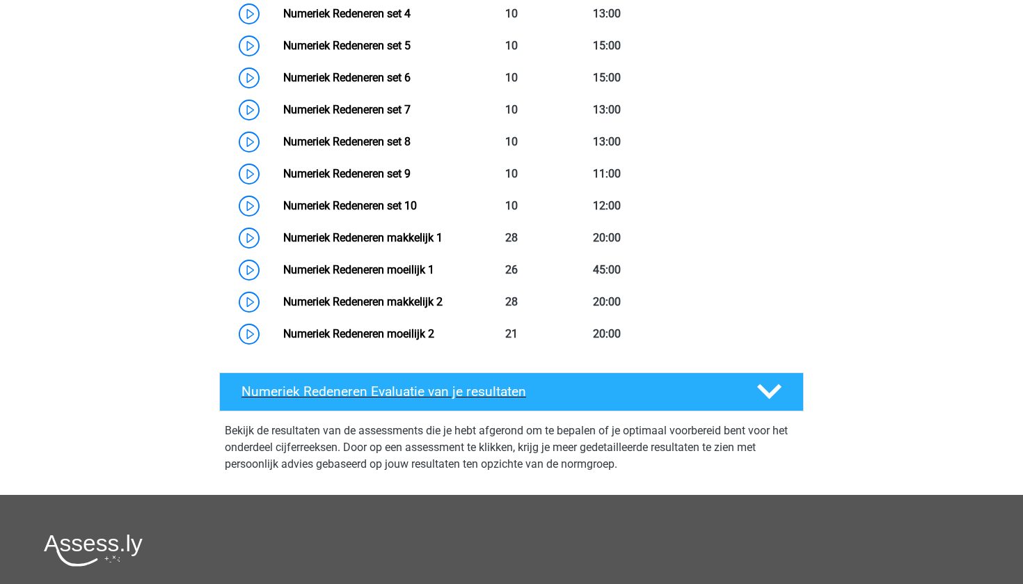
click at [440, 399] on h4 "Numeriek Redeneren Evaluatie van je resultaten" at bounding box center [487, 391] width 493 height 16
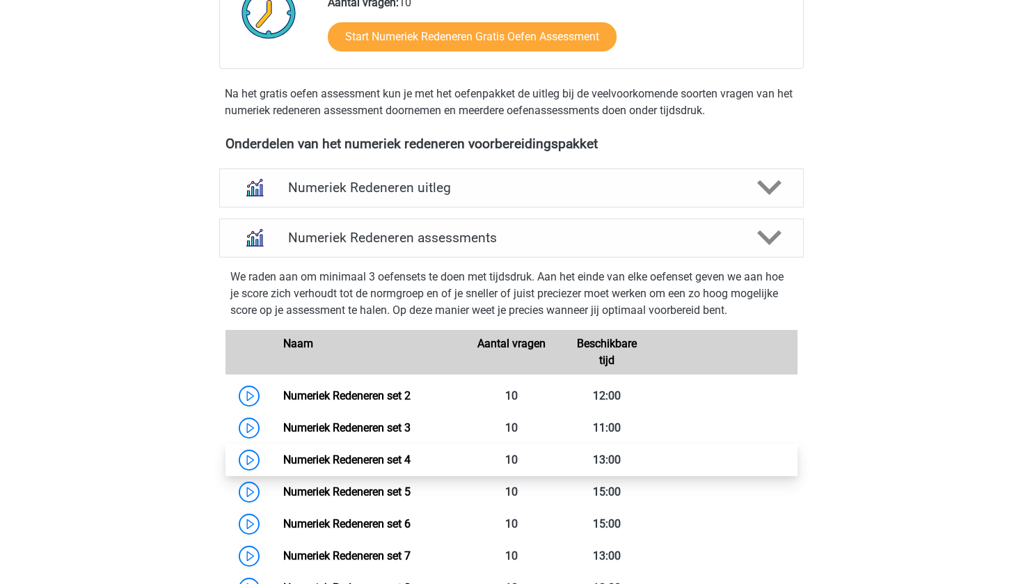
scroll to position [422, 0]
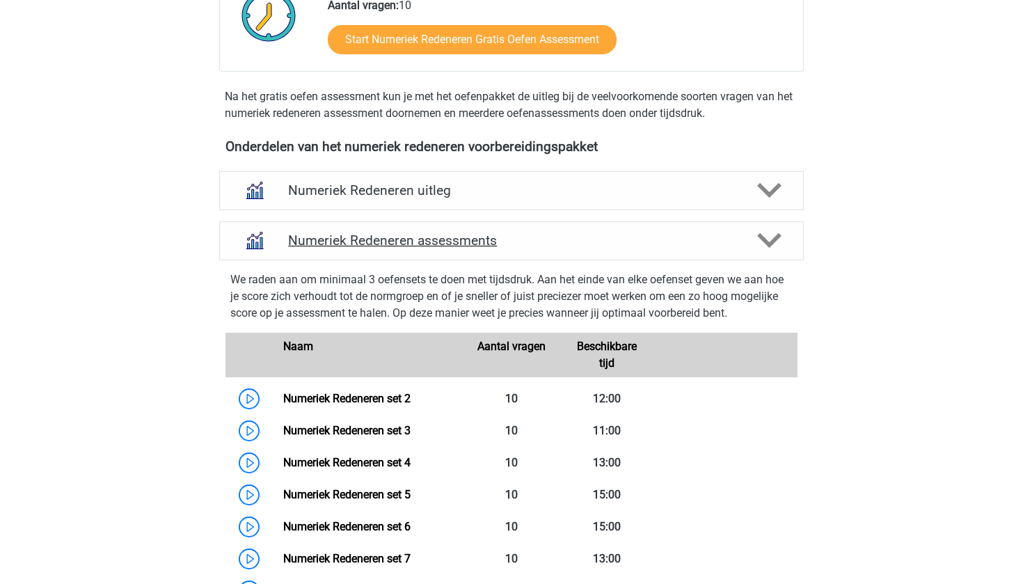
click at [453, 237] on h4 "Numeriek Redeneren assessments" at bounding box center [511, 240] width 447 height 16
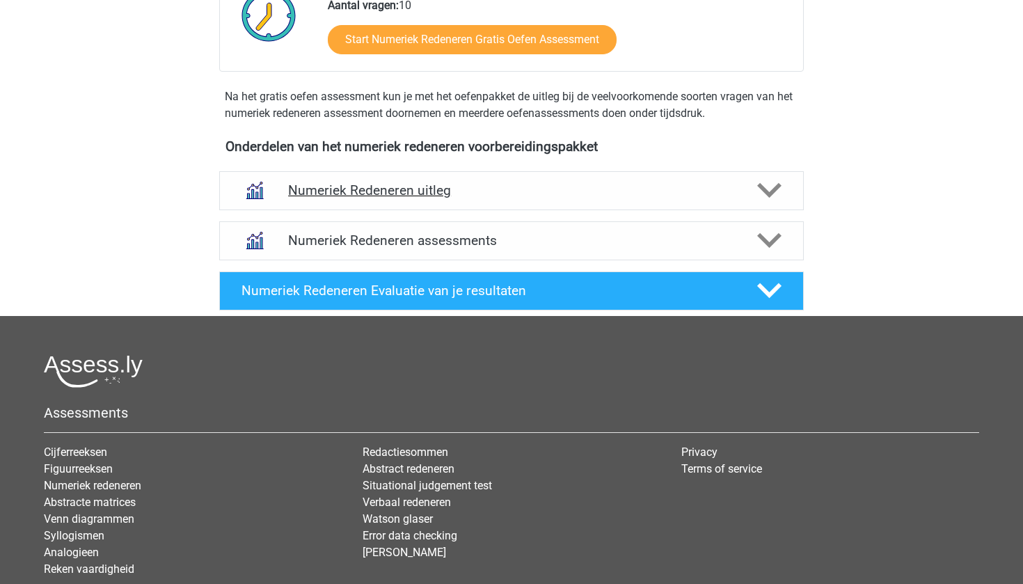
click at [463, 193] on h4 "Numeriek Redeneren uitleg" at bounding box center [511, 190] width 447 height 16
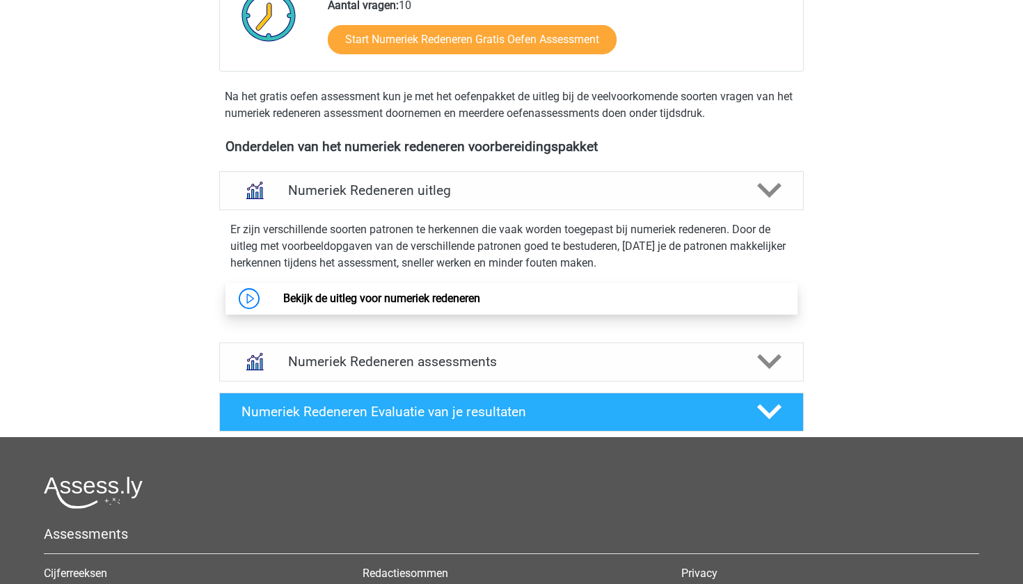
click at [403, 305] on link "Bekijk de uitleg voor numeriek redeneren" at bounding box center [381, 297] width 197 height 13
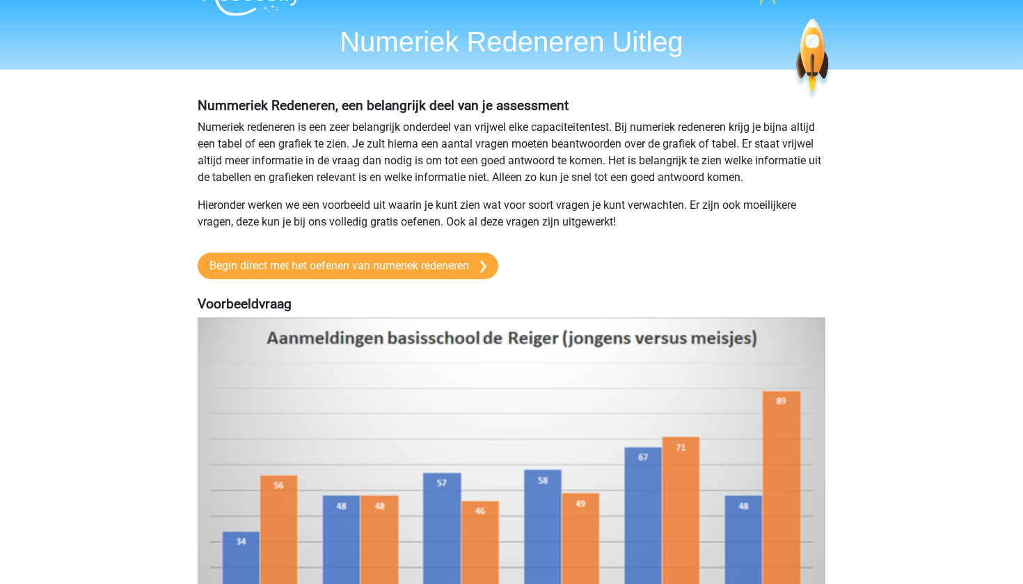
scroll to position [8, 0]
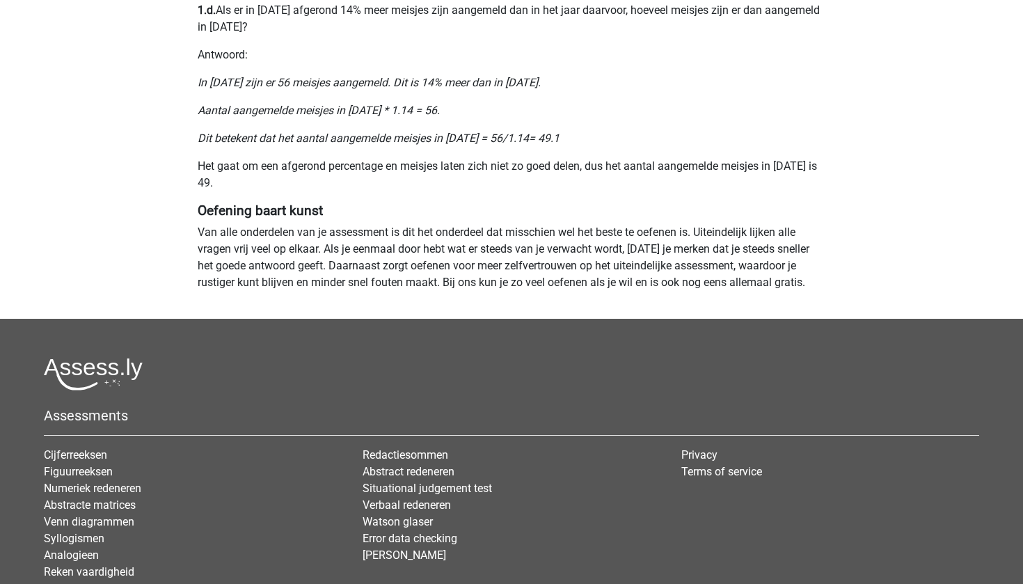
scroll to position [1223, 0]
